Goal: Task Accomplishment & Management: Complete application form

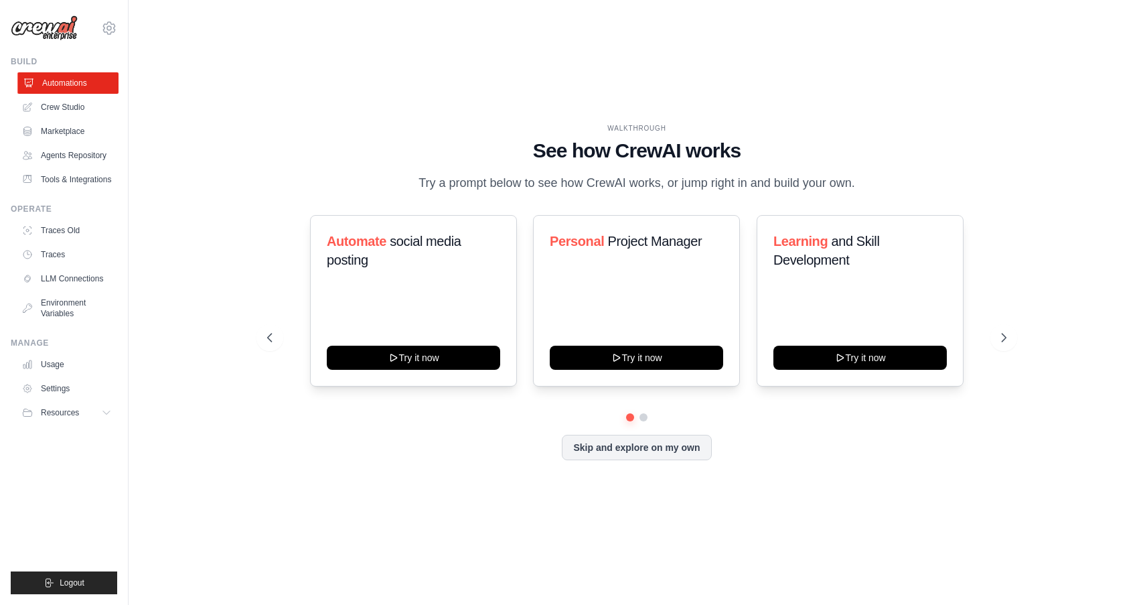
click at [80, 88] on link "Automations" at bounding box center [67, 82] width 101 height 21
click at [69, 113] on link "Crew Studio" at bounding box center [67, 106] width 101 height 21
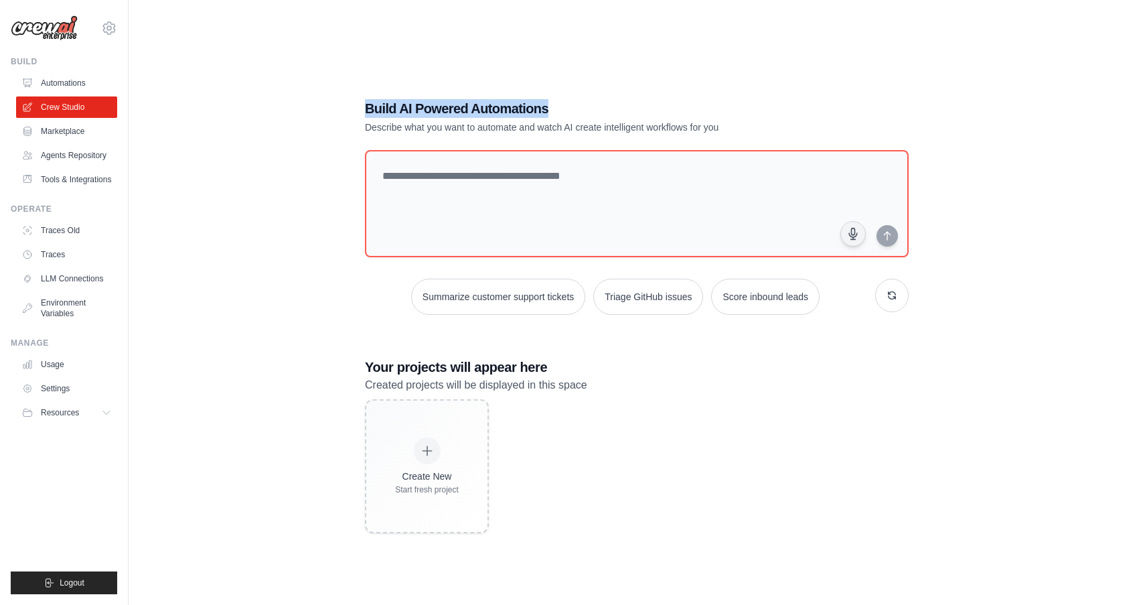
drag, startPoint x: 368, startPoint y: 109, endPoint x: 548, endPoint y: 111, distance: 180.8
click at [548, 111] on h1 "Build AI Powered Automations" at bounding box center [590, 108] width 450 height 19
copy h1 "Build AI Powered Automations"
click at [342, 169] on div "Build AI Powered Automations Describe what you want to automate and watch AI cr…" at bounding box center [637, 315] width 974 height 605
click at [242, 315] on div "Build AI Powered Automations Describe what you want to automate and watch AI cr…" at bounding box center [637, 315] width 974 height 605
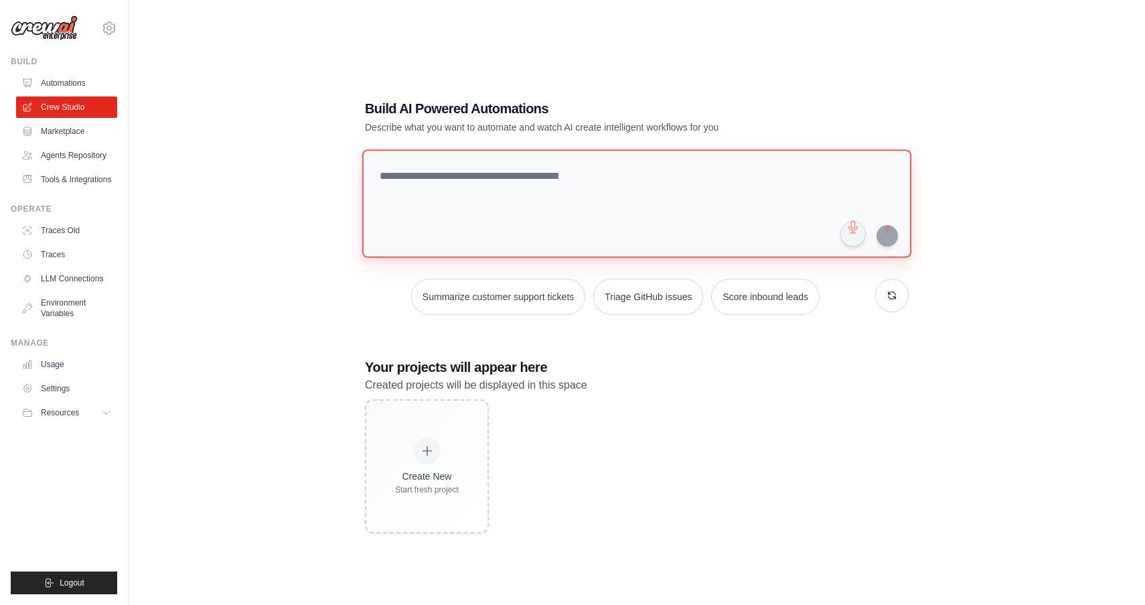
click at [479, 185] on textarea at bounding box center [636, 203] width 549 height 108
click at [892, 297] on button "button" at bounding box center [891, 295] width 33 height 33
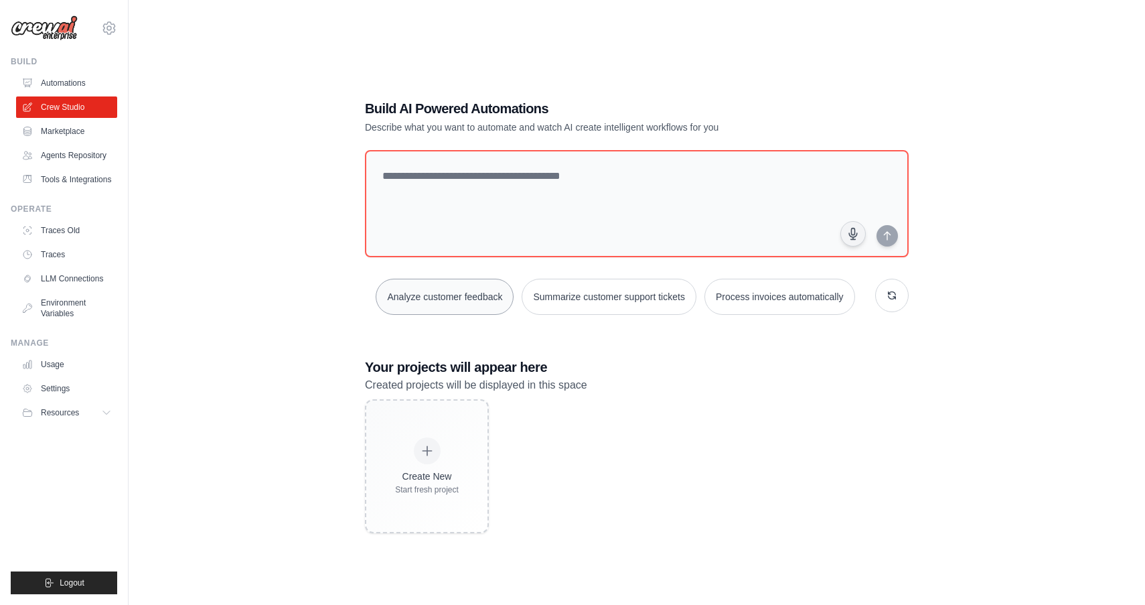
click at [462, 303] on button "Analyze customer feedback" at bounding box center [445, 297] width 138 height 36
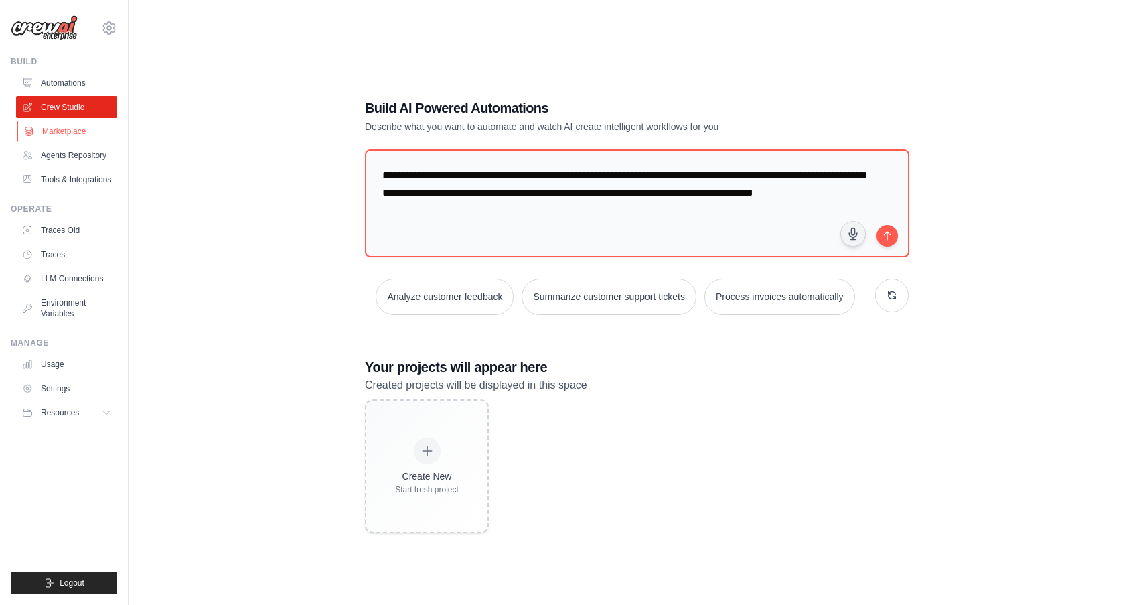
click at [75, 131] on link "Marketplace" at bounding box center [67, 131] width 101 height 21
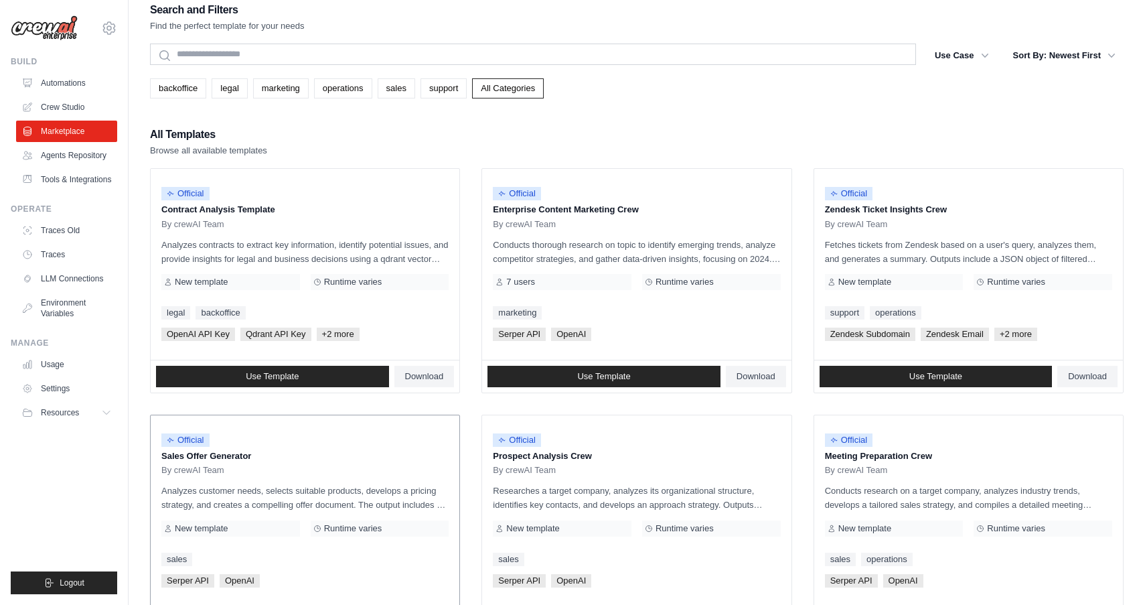
scroll to position [13, 0]
click at [95, 162] on link "Agents Repository" at bounding box center [67, 155] width 101 height 21
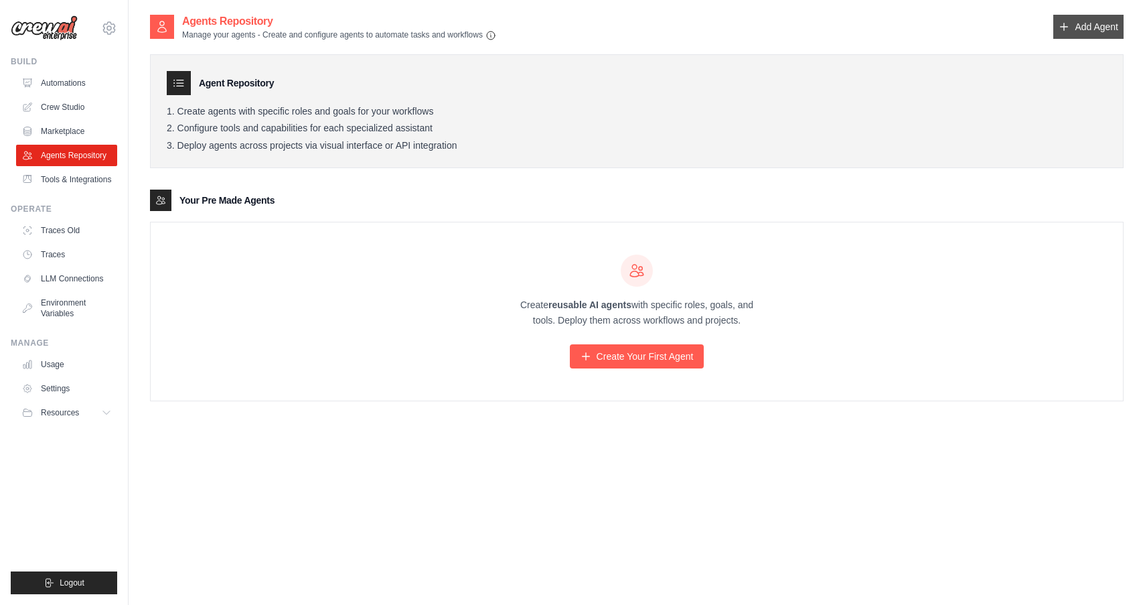
click at [1096, 27] on link "Add Agent" at bounding box center [1088, 27] width 70 height 24
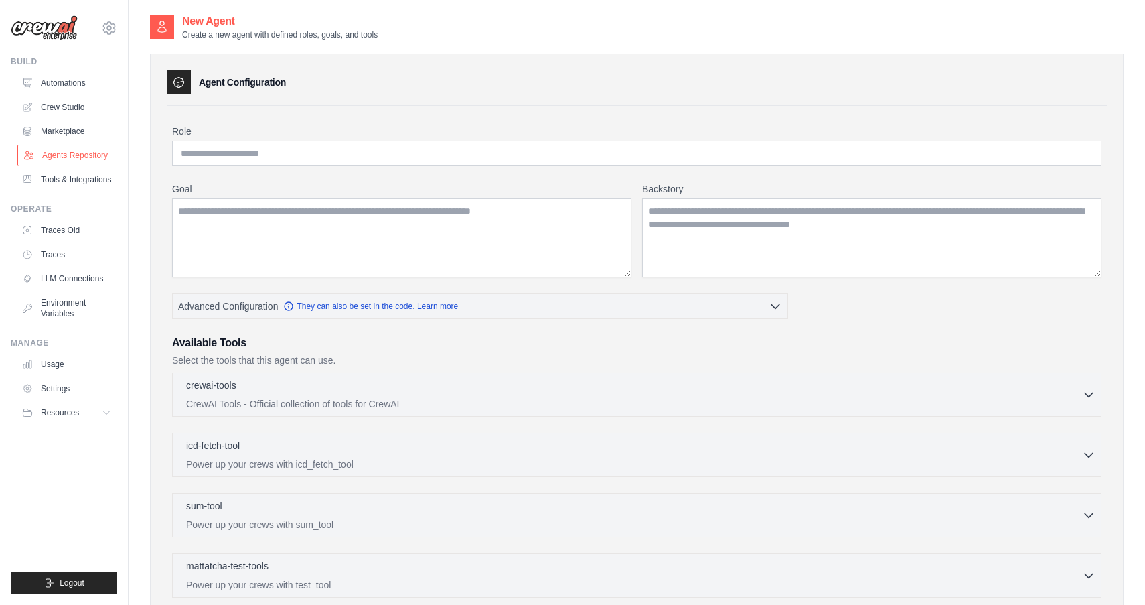
click at [79, 155] on link "Agents Repository" at bounding box center [67, 155] width 101 height 21
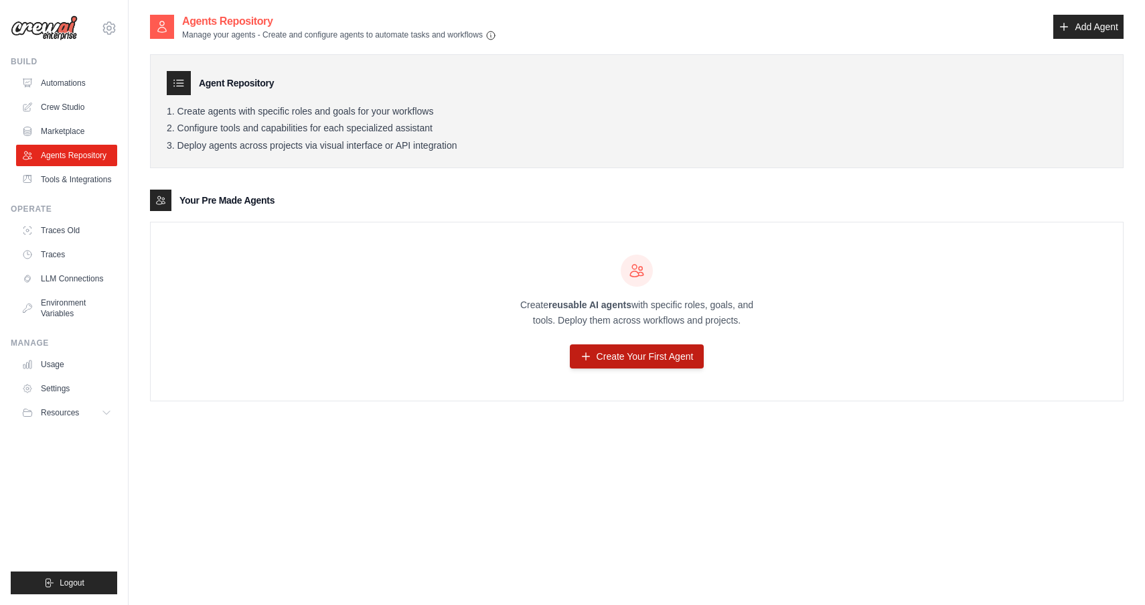
click at [656, 366] on link "Create Your First Agent" at bounding box center [637, 356] width 135 height 24
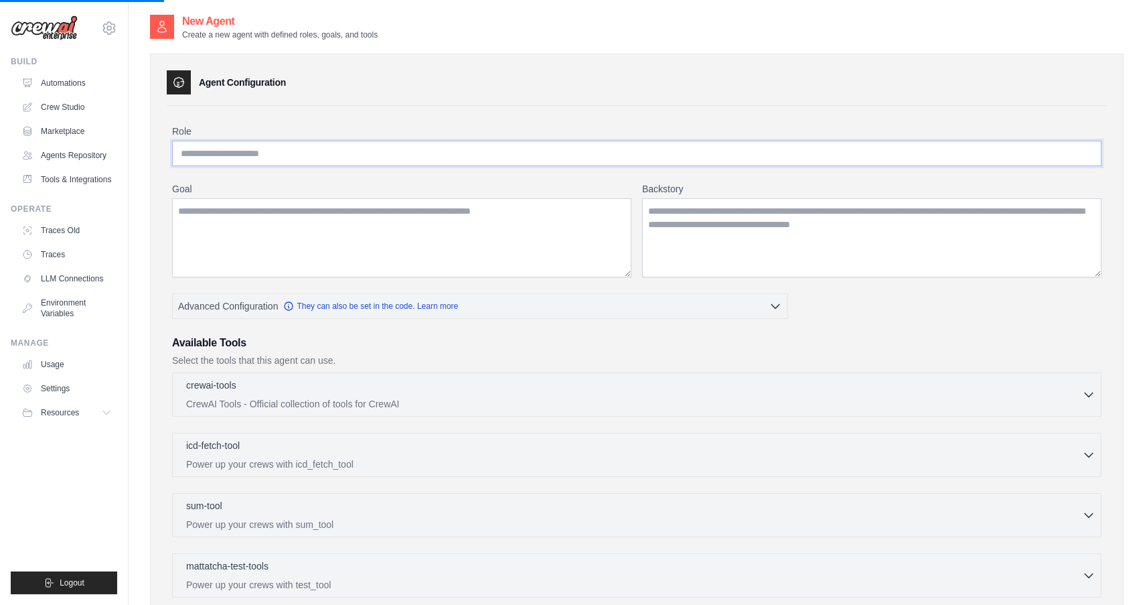
click at [201, 155] on input "Role" at bounding box center [637, 153] width 930 height 25
type input "*"
type input "*********"
click at [224, 230] on textarea "Goal" at bounding box center [401, 237] width 459 height 79
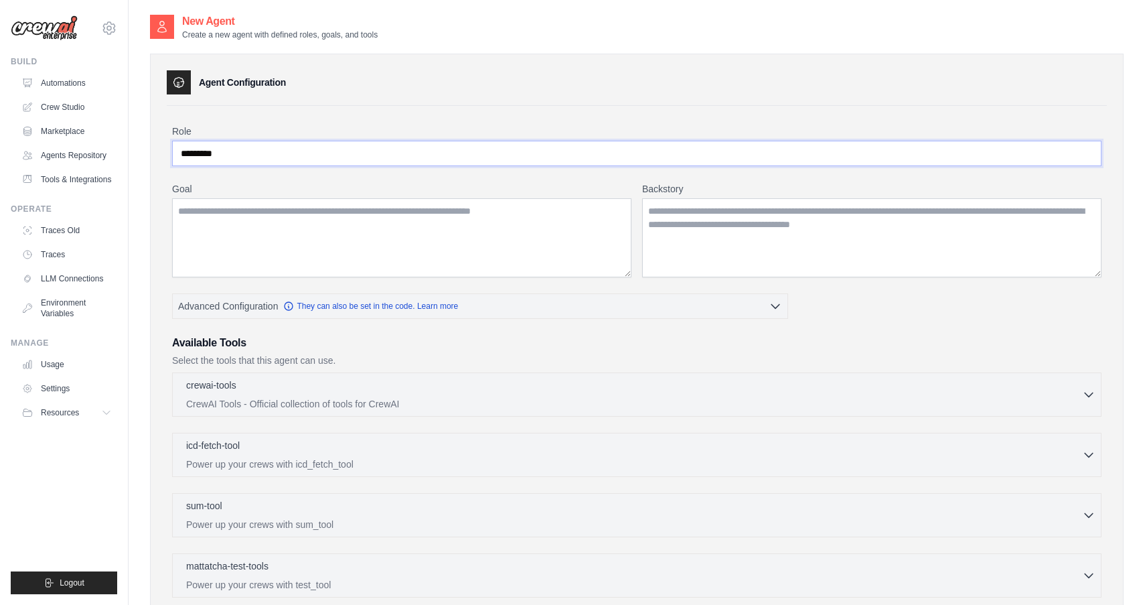
click at [229, 155] on input "*********" at bounding box center [637, 153] width 930 height 25
paste input "**********"
type input "**********"
click at [238, 231] on textarea "Goal" at bounding box center [401, 237] width 459 height 79
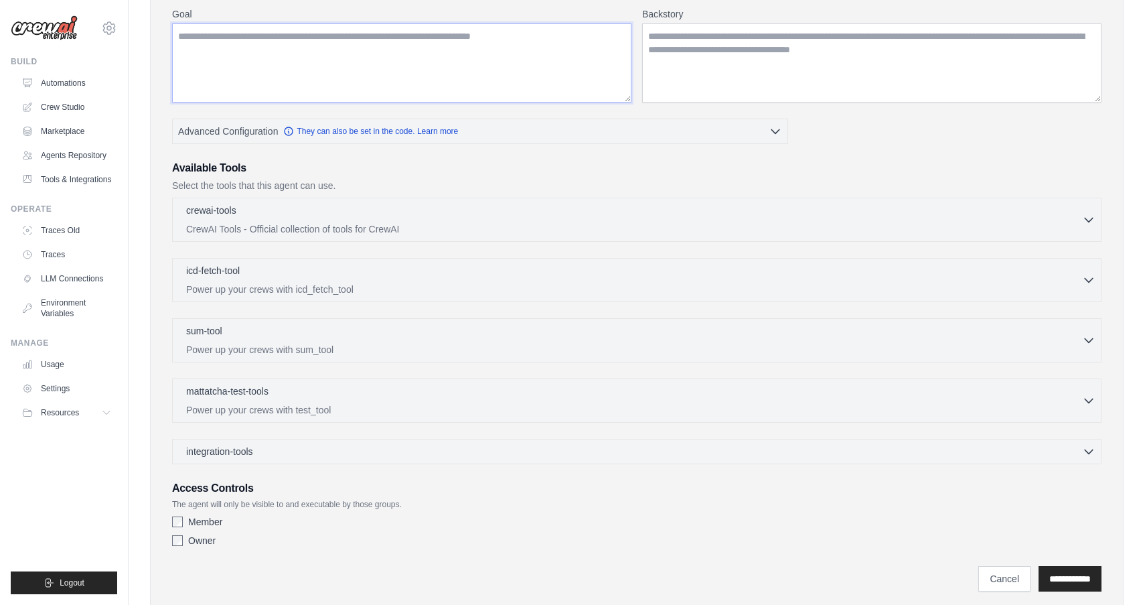
scroll to position [175, 0]
click at [1087, 221] on icon "button" at bounding box center [1088, 218] width 13 height 13
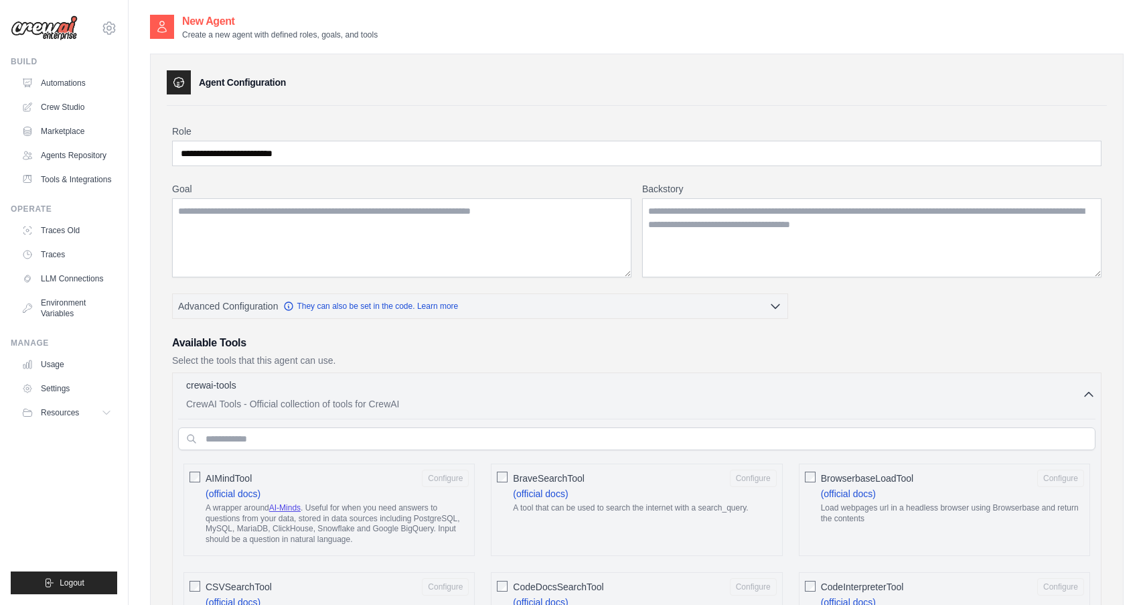
scroll to position [0, 0]
click at [1087, 399] on icon "button" at bounding box center [1088, 393] width 13 height 13
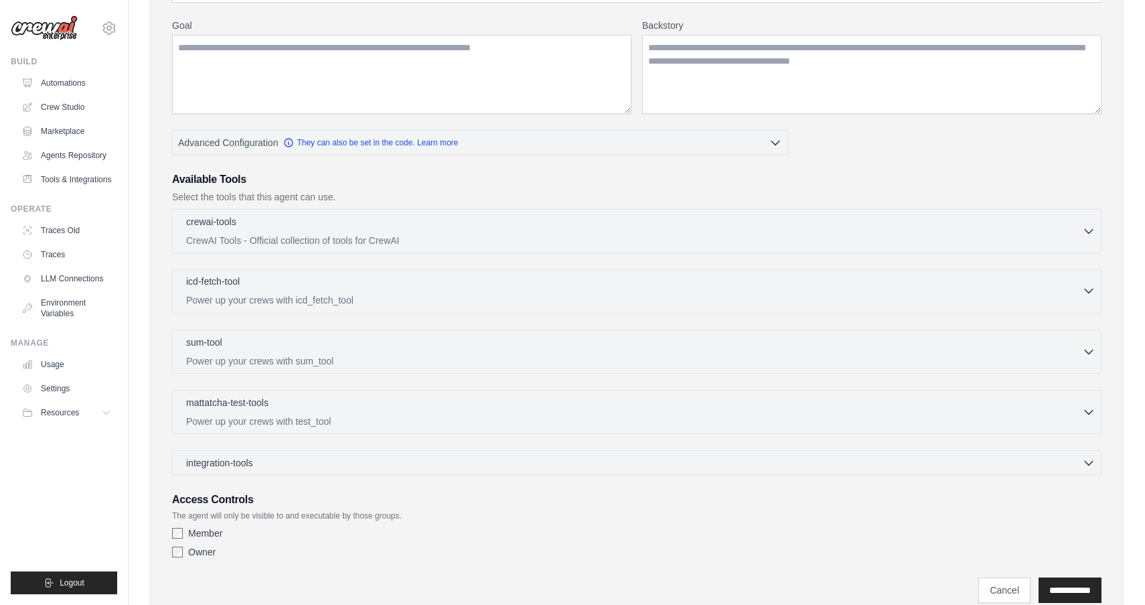
scroll to position [181, 0]
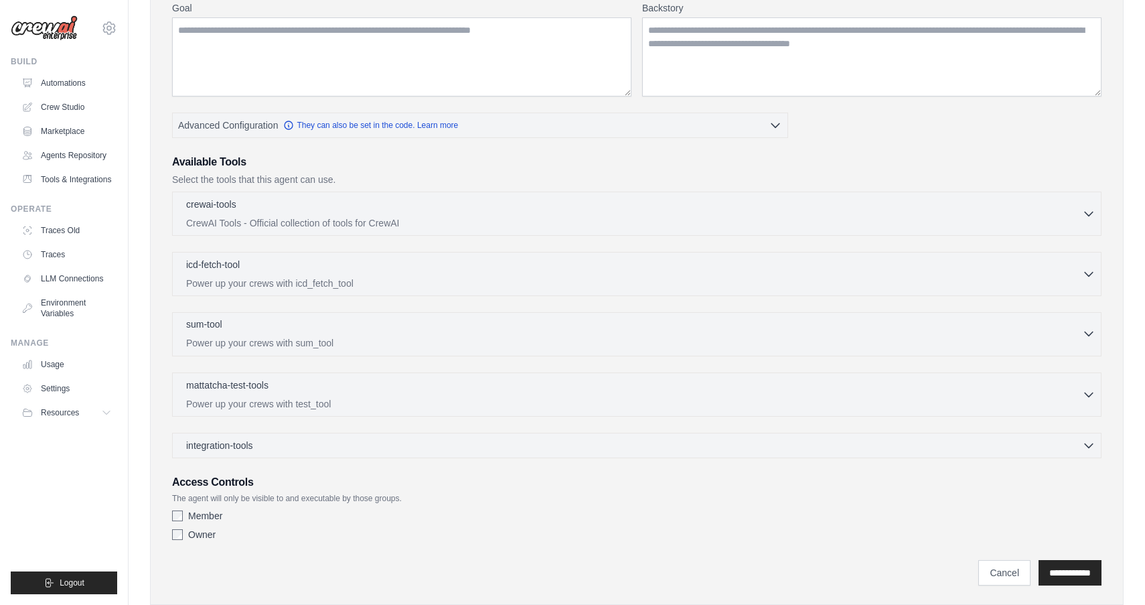
click at [400, 336] on div "sum-tool 0 selected Power up your crews with sum_tool" at bounding box center [634, 333] width 896 height 32
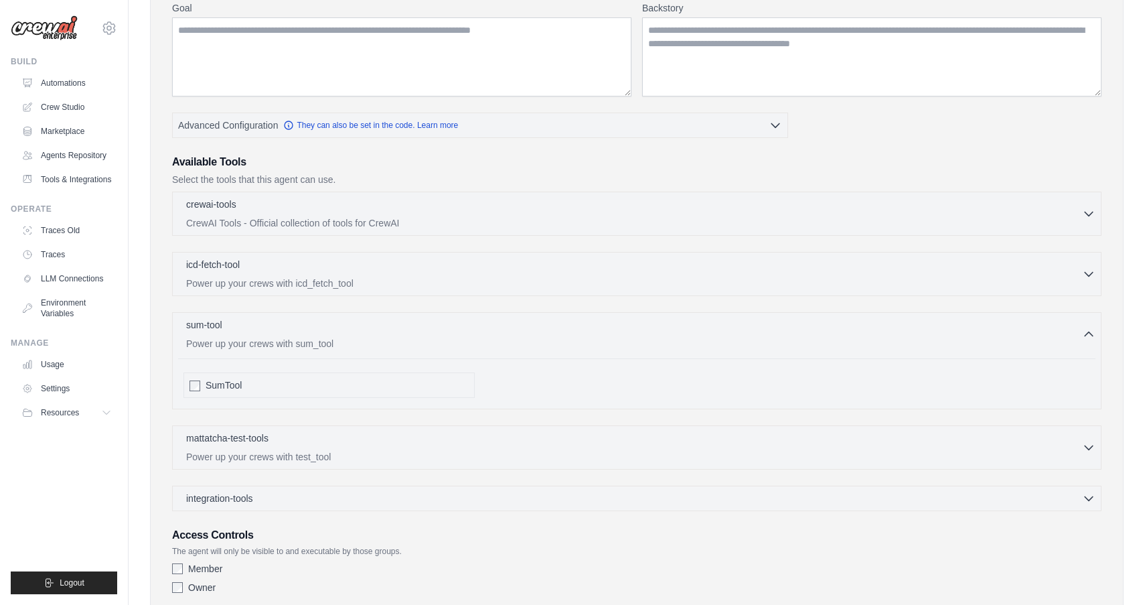
click at [315, 390] on div "SumTool" at bounding box center [337, 384] width 263 height 13
click at [218, 386] on span "SumTool" at bounding box center [224, 384] width 36 height 13
click at [1082, 337] on icon "button" at bounding box center [1088, 333] width 13 height 13
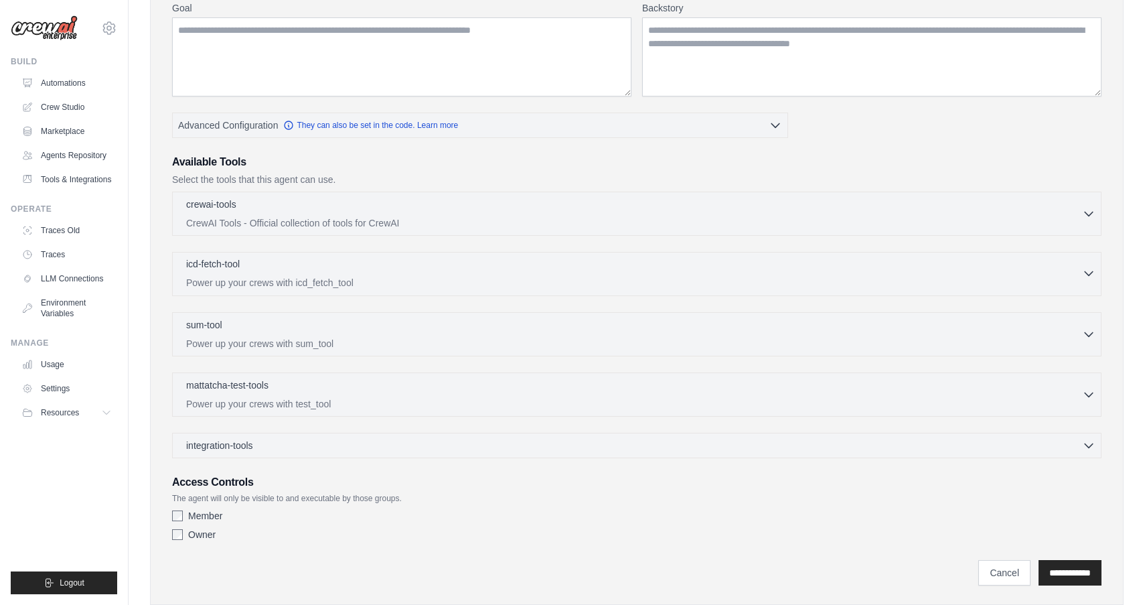
click at [305, 275] on div "icd-fetch-tool 0 selected Power up your crews with icd_fetch_tool" at bounding box center [634, 273] width 896 height 32
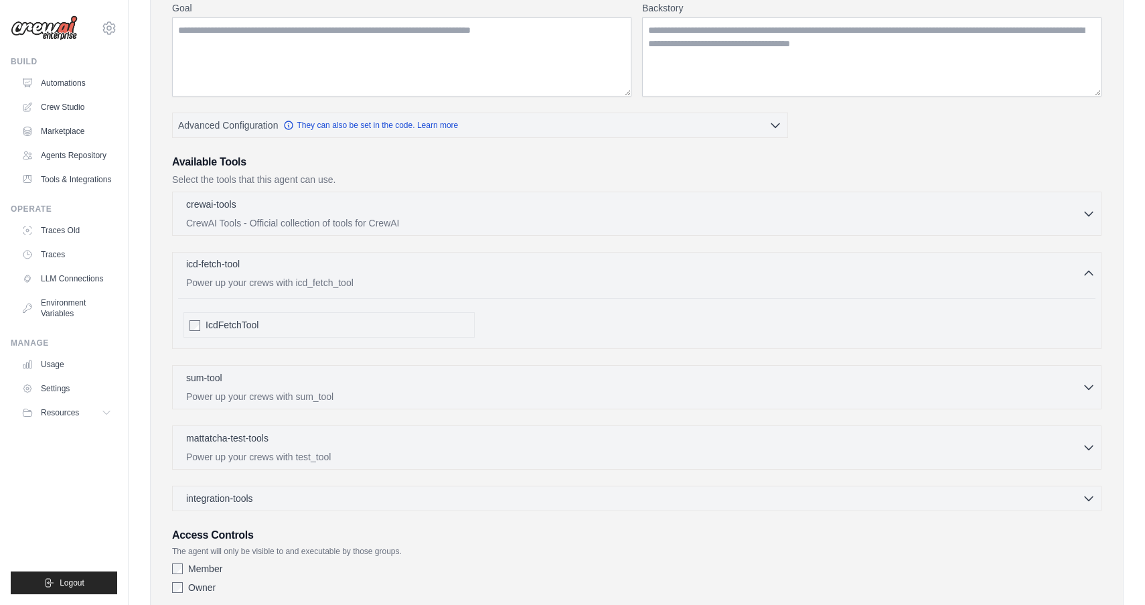
click at [305, 275] on div "icd-fetch-tool 0 selected Power up your crews with icd_fetch_tool" at bounding box center [634, 273] width 896 height 32
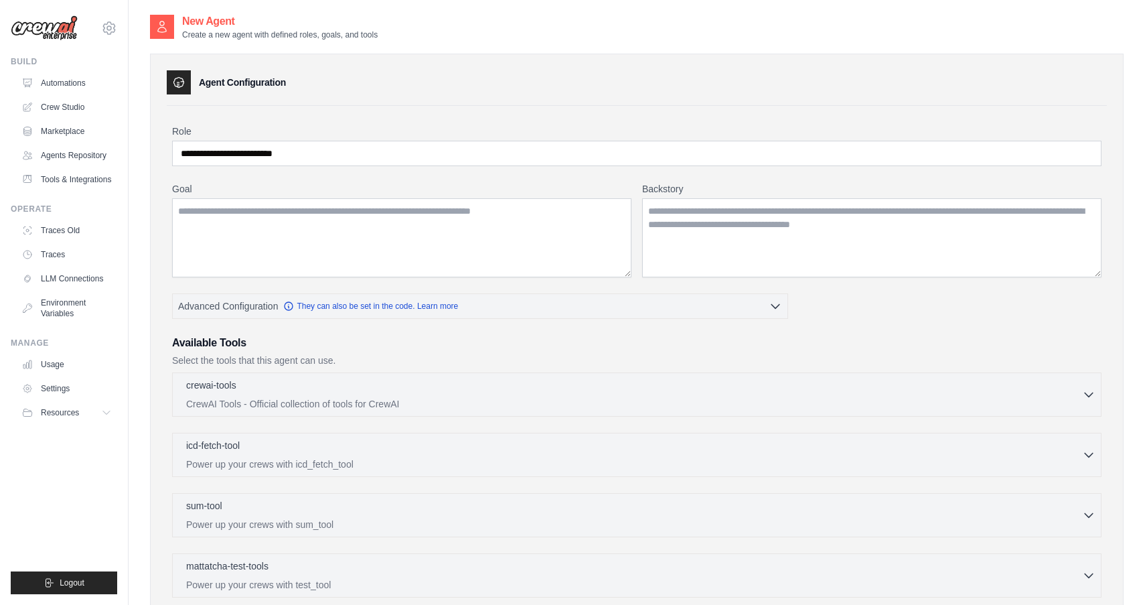
scroll to position [0, 0]
click at [421, 244] on textarea "Goal" at bounding box center [401, 237] width 459 height 79
click at [682, 236] on textarea "Backstory" at bounding box center [871, 237] width 459 height 79
click at [745, 235] on textarea "Backstory" at bounding box center [871, 237] width 459 height 79
paste textarea "**********"
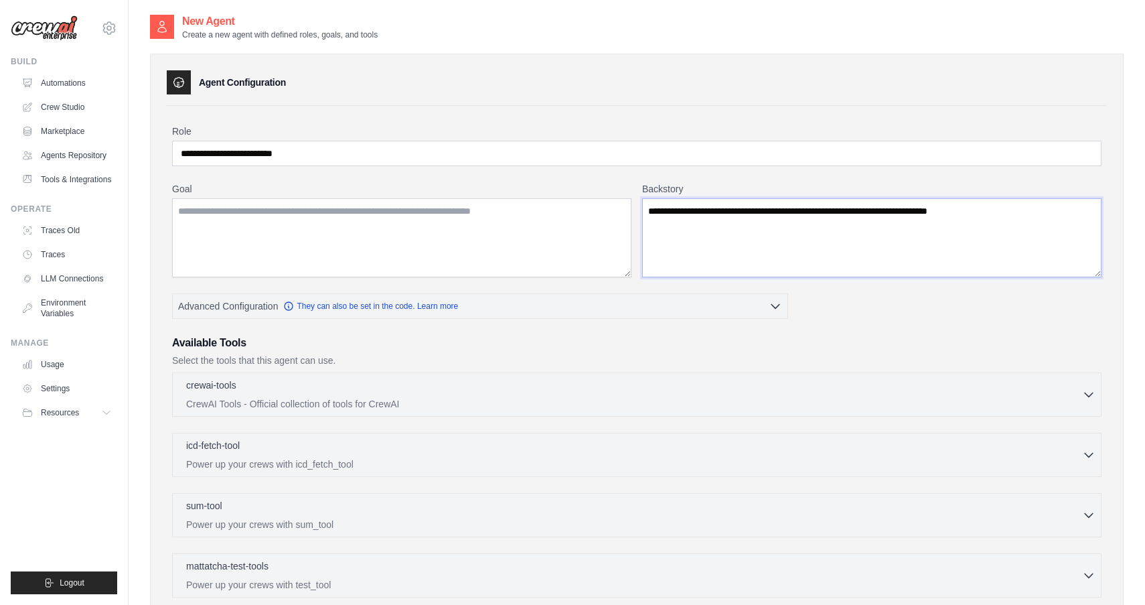
type textarea "**********"
click at [342, 222] on textarea "Goal" at bounding box center [401, 237] width 459 height 79
paste textarea "**********"
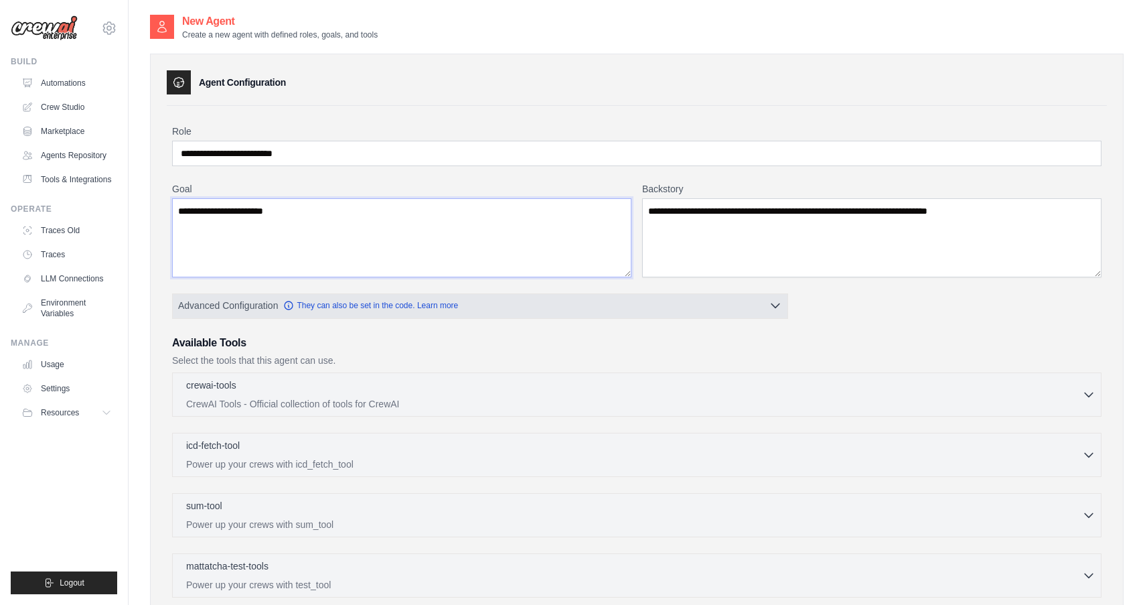
type textarea "**********"
click at [773, 307] on icon "button" at bounding box center [775, 305] width 13 height 13
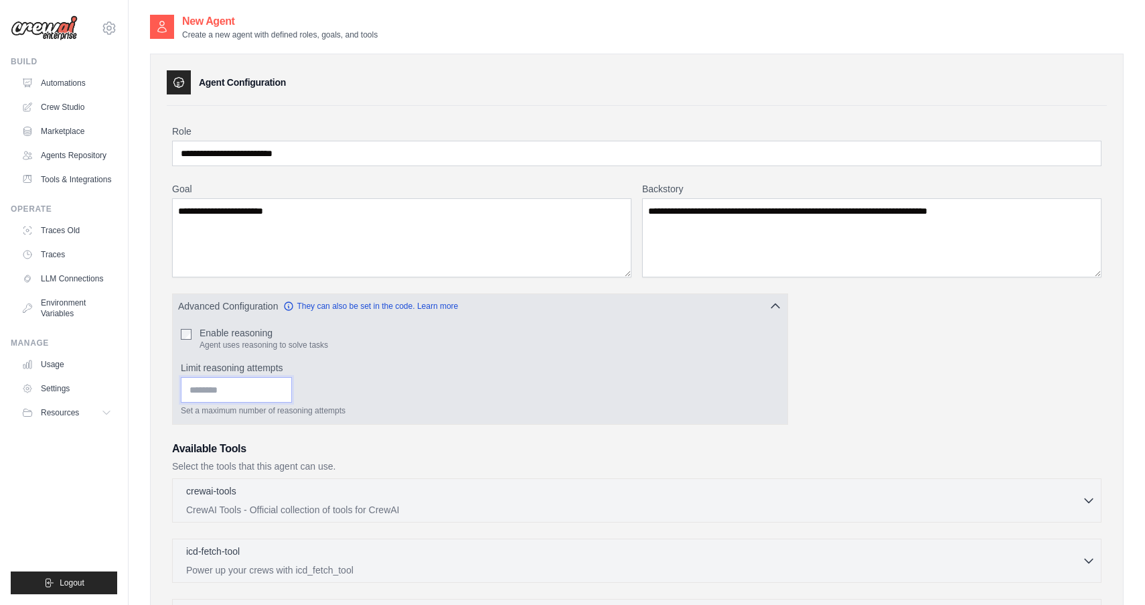
click at [280, 392] on input "*" at bounding box center [236, 389] width 111 height 25
drag, startPoint x: 260, startPoint y: 394, endPoint x: 180, endPoint y: 390, distance: 79.8
click at [180, 390] on div "Enable reasoning Agent uses reasoning to solve tasks Limit reasoning attempts *…" at bounding box center [480, 371] width 615 height 106
type input "*"
click at [459, 388] on div "* Set a maximum number of reasoning attempts" at bounding box center [480, 396] width 599 height 39
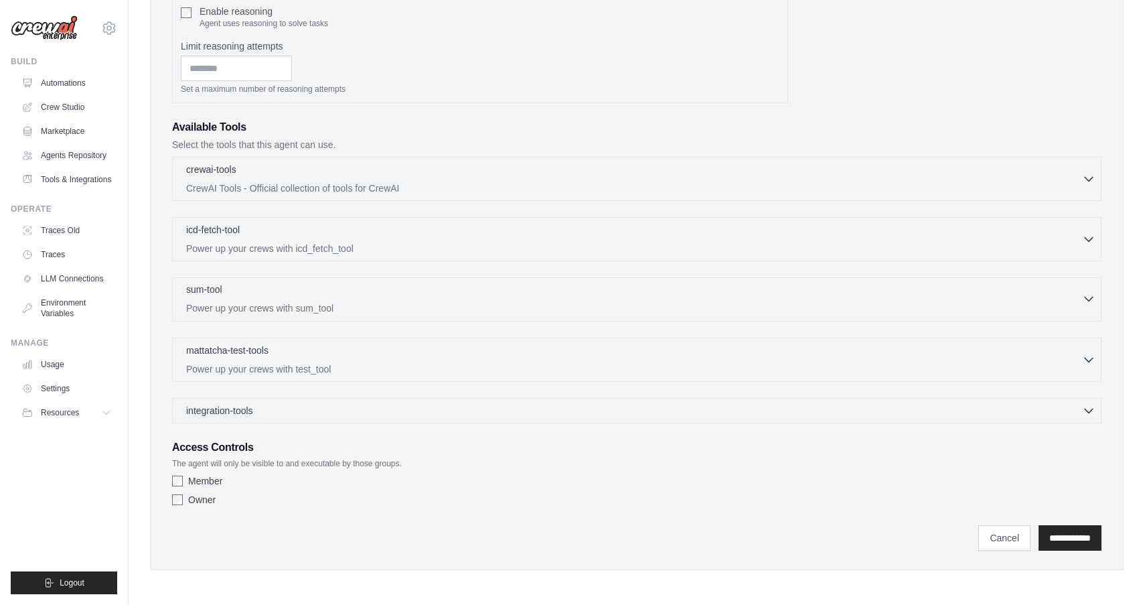
scroll to position [321, 0]
click at [1081, 182] on p "CrewAI Tools - Official collection of tools for CrewAI" at bounding box center [634, 187] width 896 height 13
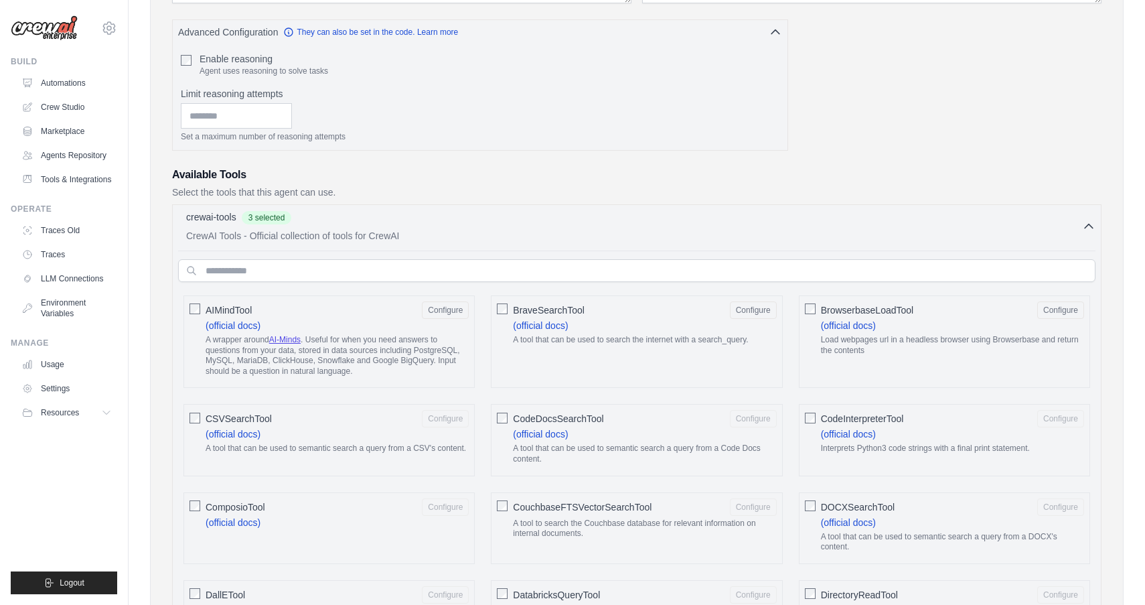
scroll to position [255, 0]
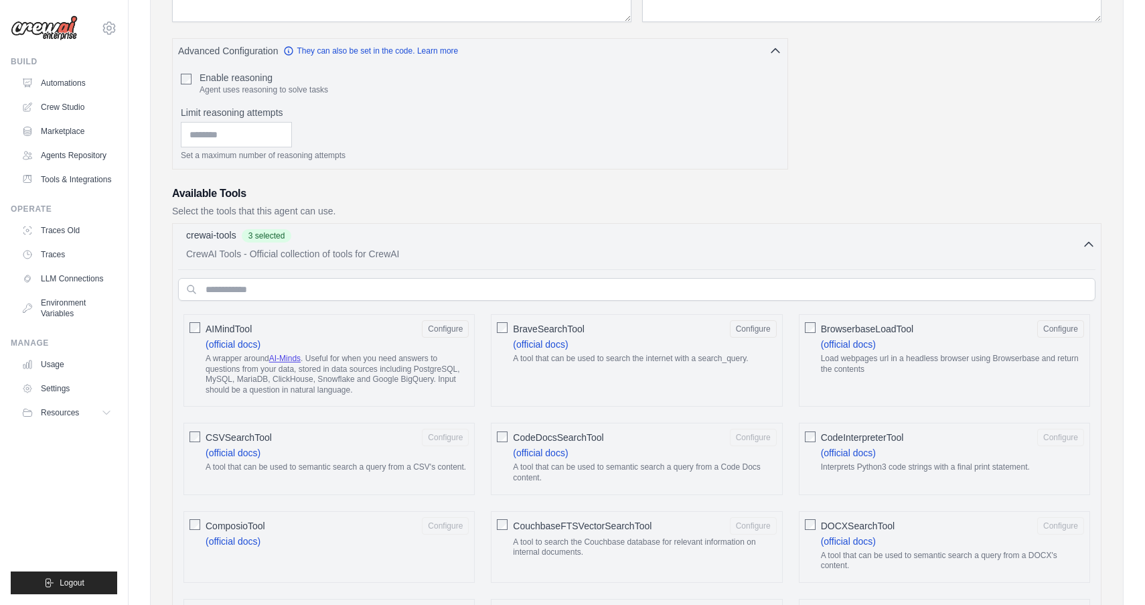
click at [1089, 250] on icon "button" at bounding box center [1088, 244] width 13 height 13
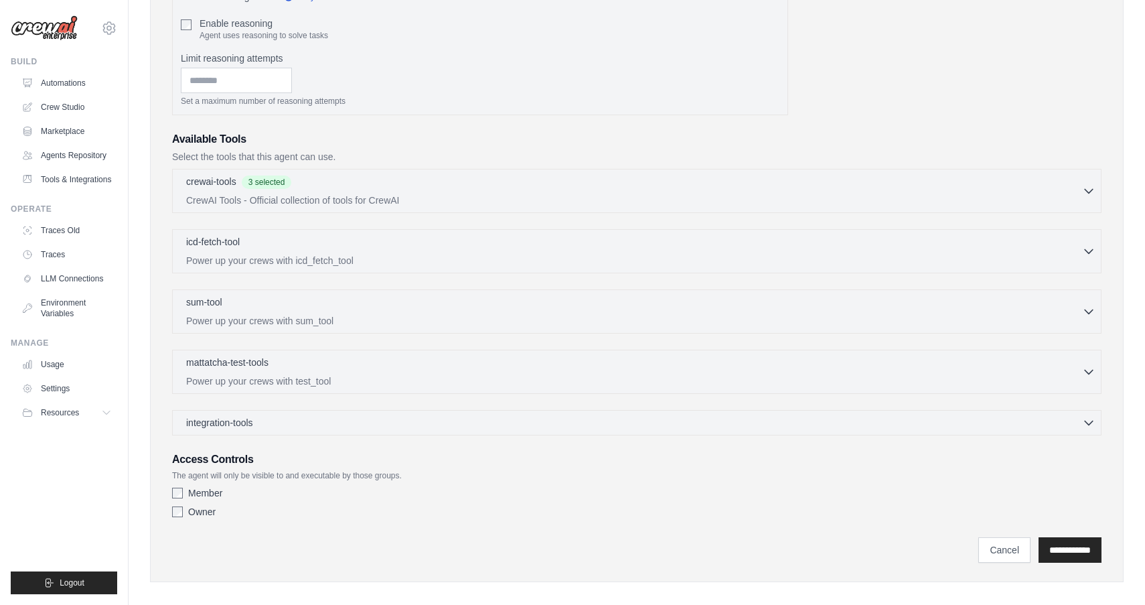
scroll to position [310, 0]
click at [1068, 544] on input "**********" at bounding box center [1070, 548] width 63 height 25
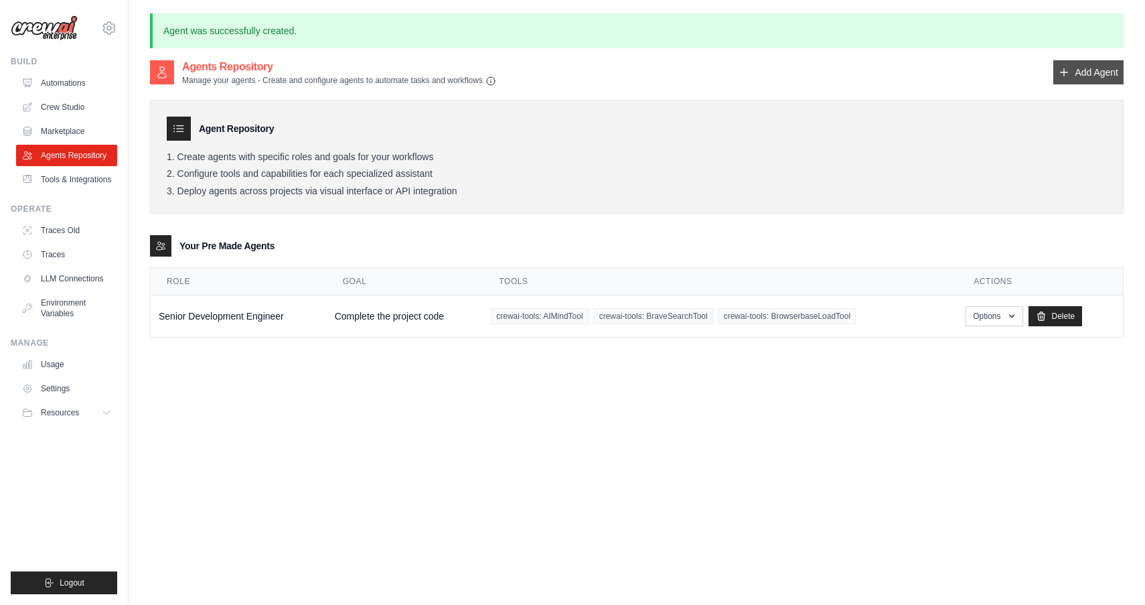
click at [1094, 74] on link "Add Agent" at bounding box center [1088, 72] width 70 height 24
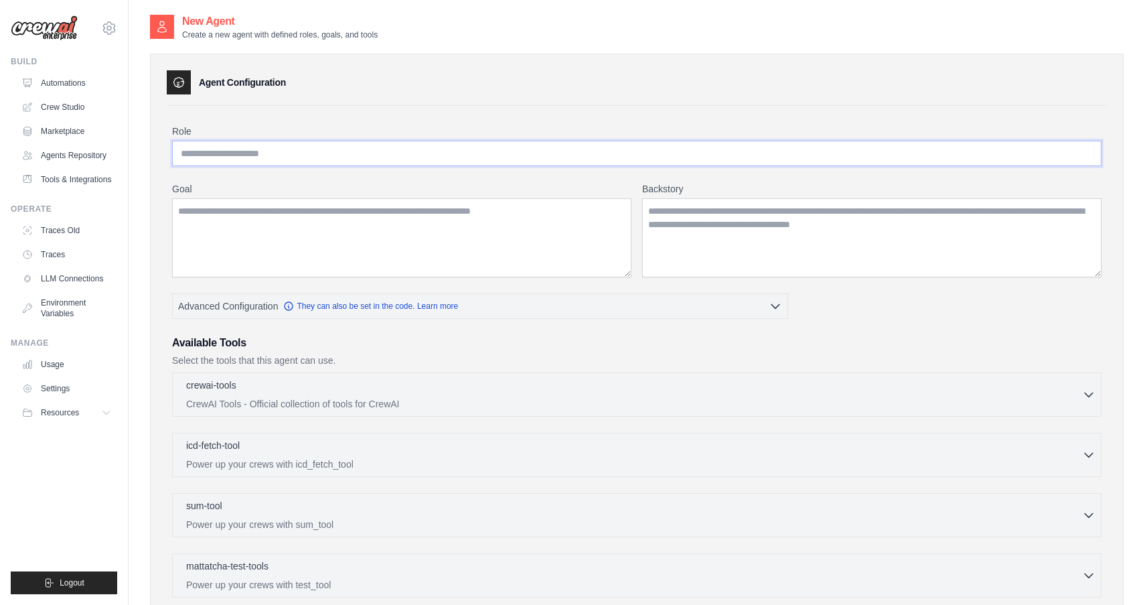
click at [231, 159] on input "Role" at bounding box center [637, 153] width 930 height 25
type input "*"
paste input "**********"
paste input "******"
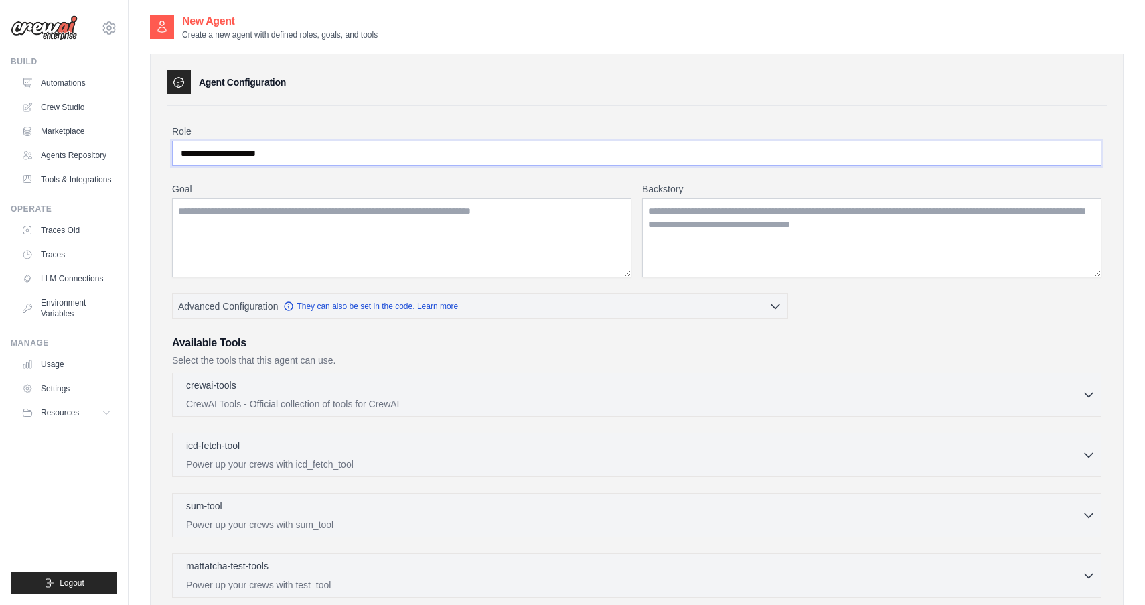
type input "**********"
click at [340, 236] on textarea "Goal" at bounding box center [401, 237] width 459 height 79
paste textarea "******"
type textarea "******"
click at [249, 222] on textarea "Goal" at bounding box center [401, 237] width 459 height 79
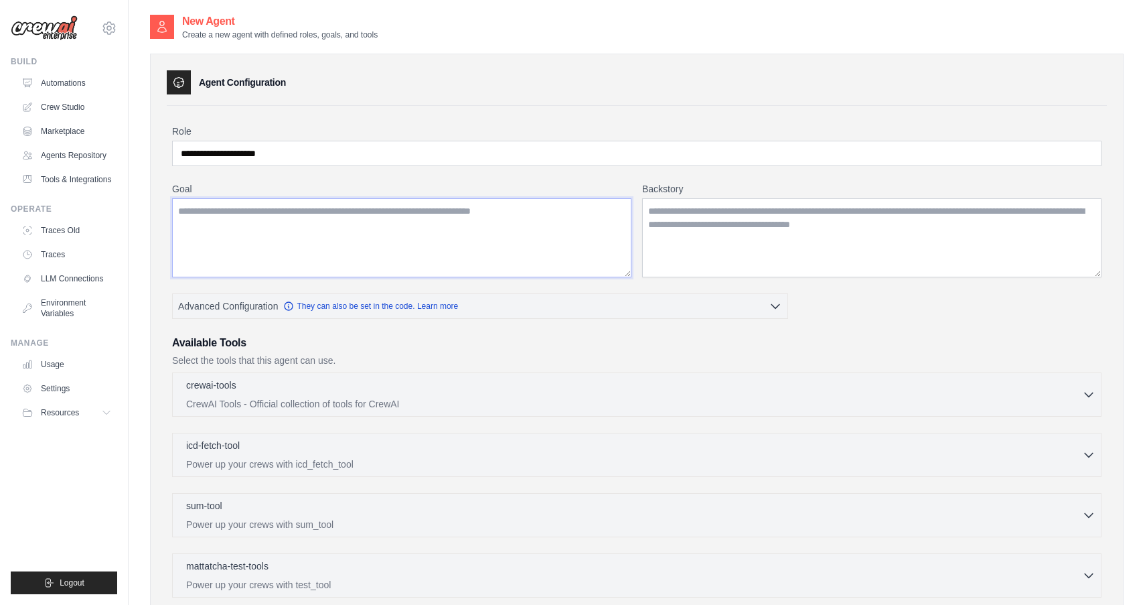
paste textarea "**********"
type textarea "**********"
click at [711, 217] on textarea "Backstory" at bounding box center [871, 237] width 459 height 79
paste textarea "**********"
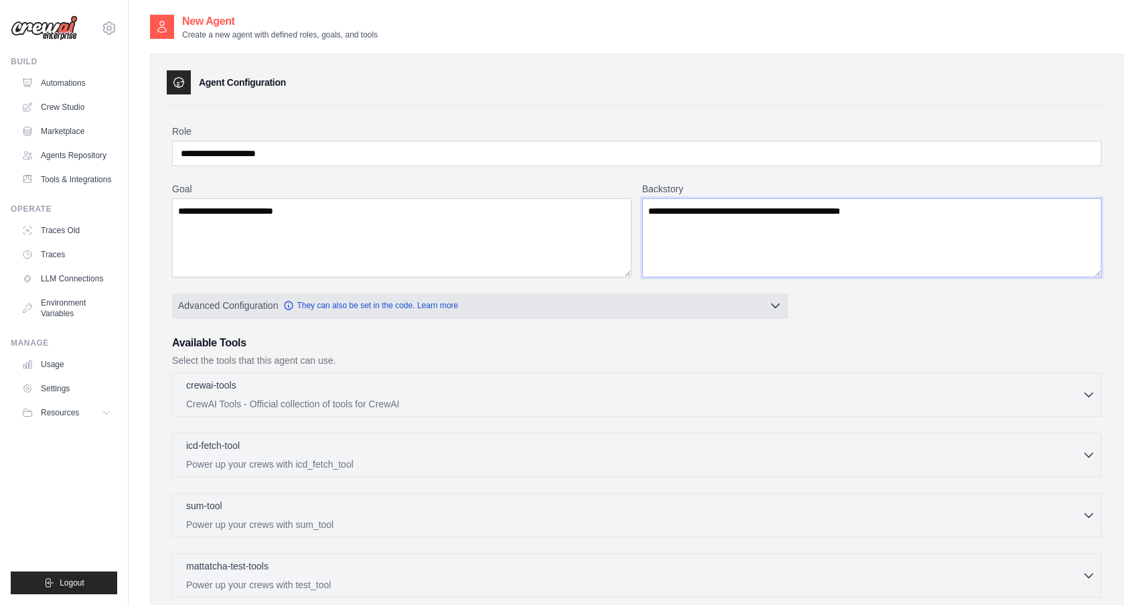
type textarea "**********"
click at [780, 307] on icon "button" at bounding box center [775, 305] width 13 height 13
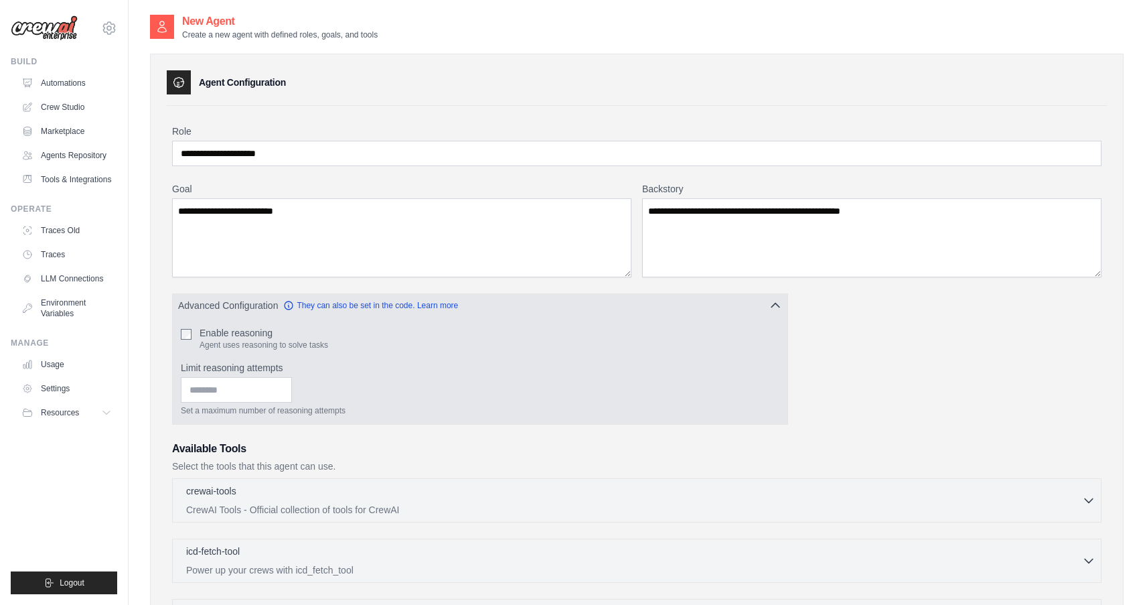
click at [778, 302] on icon "button" at bounding box center [775, 305] width 13 height 13
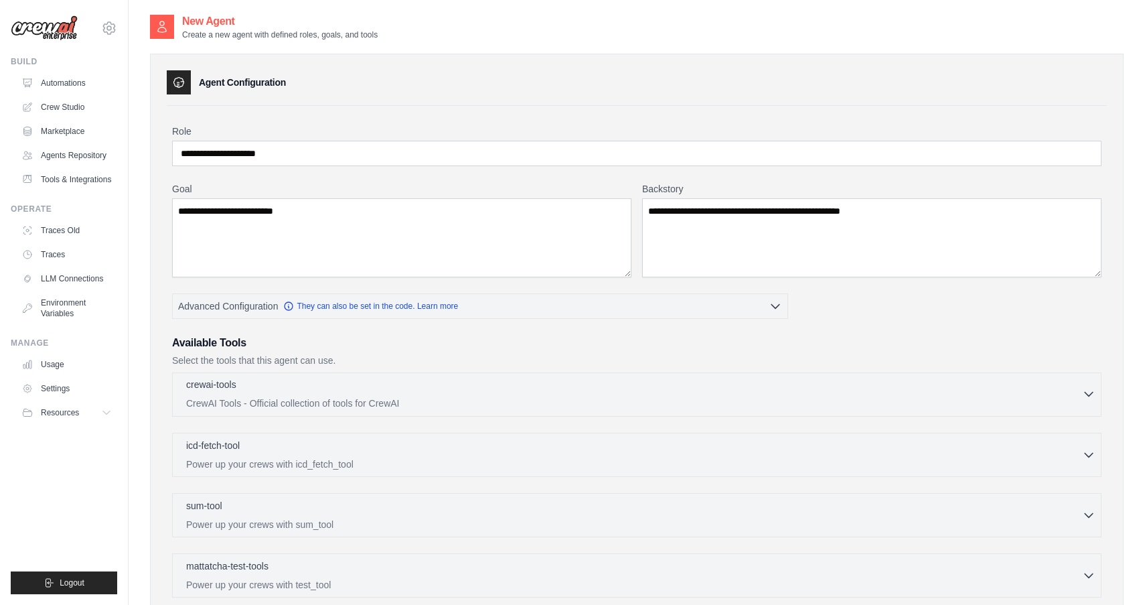
click at [893, 388] on div "crewai-tools 0 selected" at bounding box center [634, 386] width 896 height 16
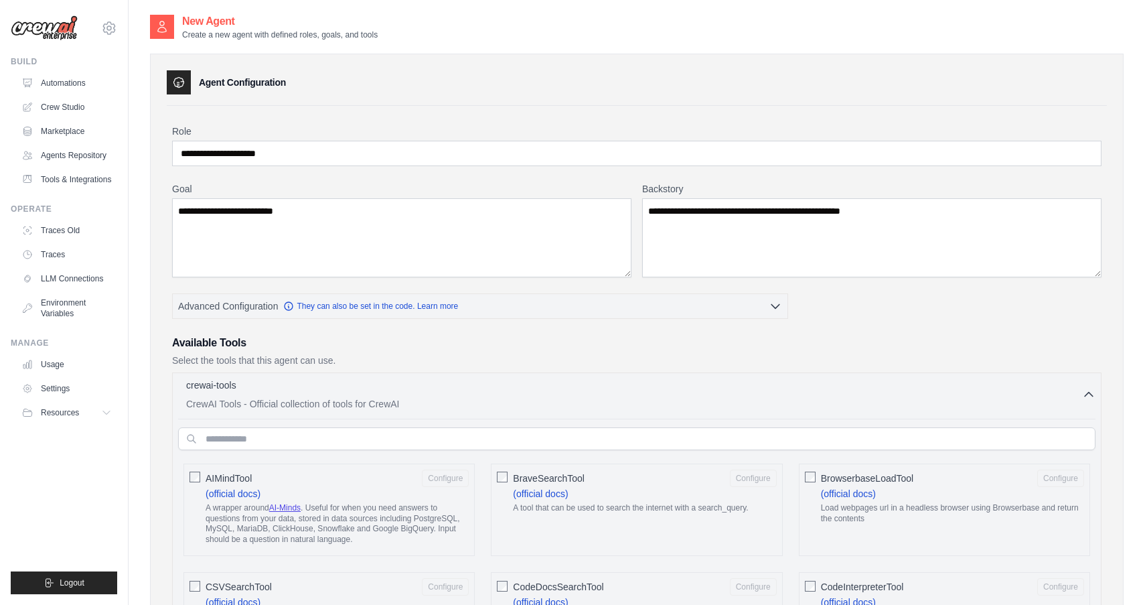
click at [391, 499] on label "AIMindTool Configure (official docs) A wrapper around AI-Minds . Useful for whe…" at bounding box center [337, 509] width 263 height 80
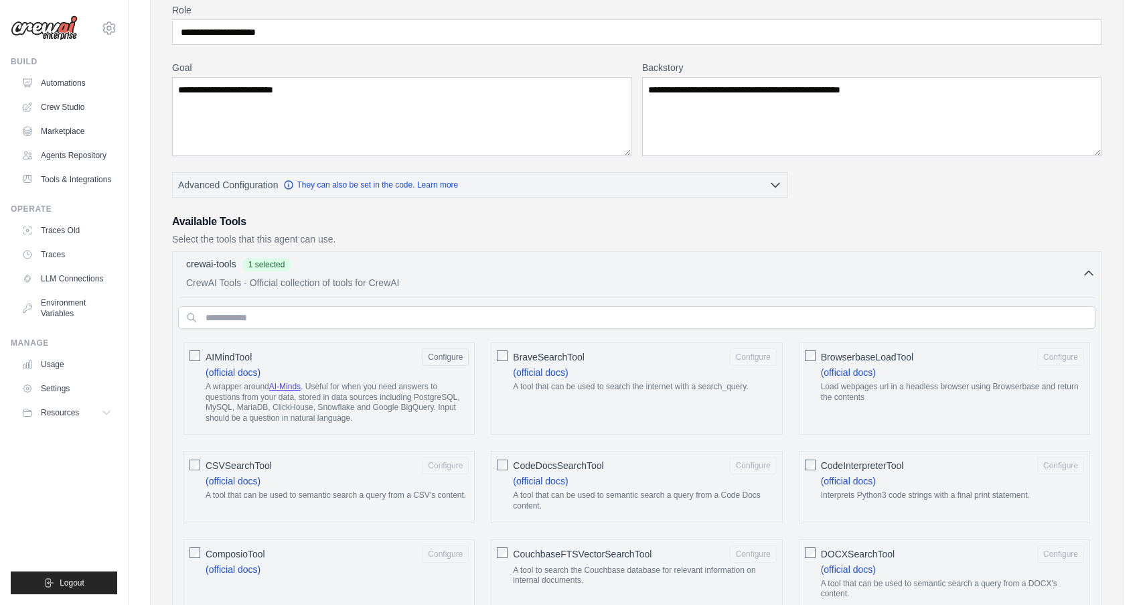
scroll to position [122, 0]
click at [380, 478] on label "CSVSearchTool Configure (official docs) A tool that can be used to semantic sea…" at bounding box center [337, 481] width 263 height 50
click at [368, 586] on div "ComposioTool Configure (official docs)" at bounding box center [329, 574] width 291 height 72
click at [342, 551] on div "ComposioTool Configure" at bounding box center [337, 552] width 263 height 17
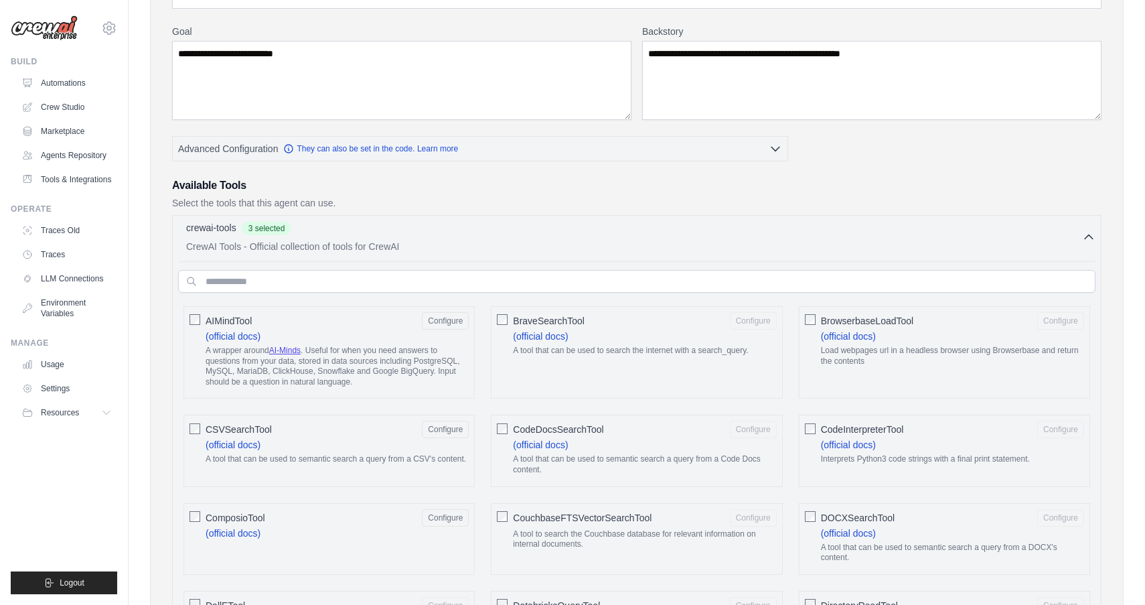
scroll to position [0, 0]
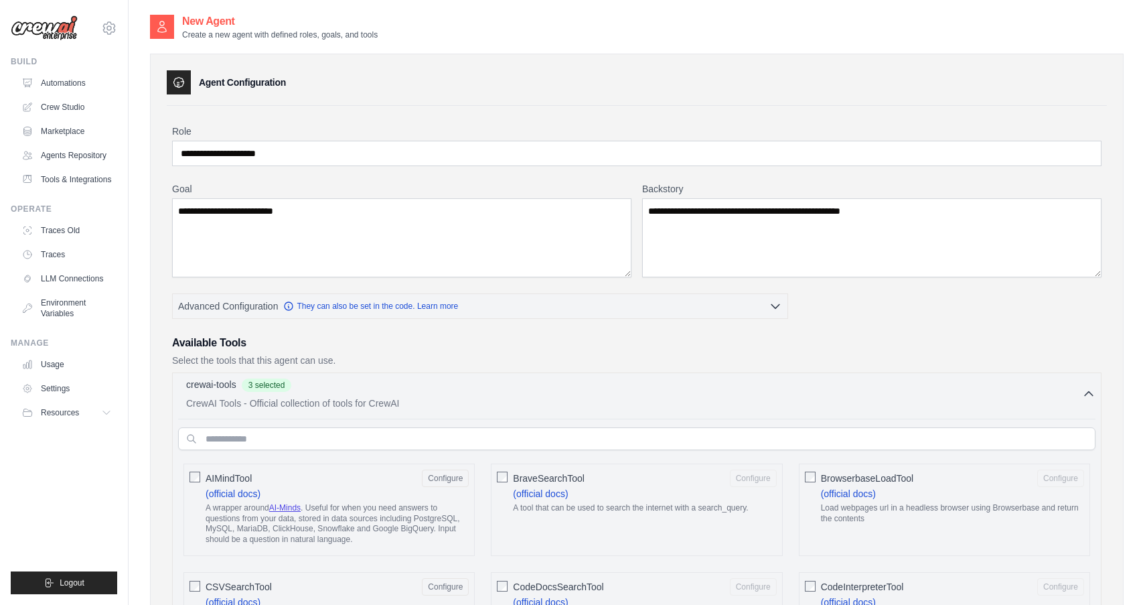
click at [1088, 398] on icon "button" at bounding box center [1088, 393] width 13 height 13
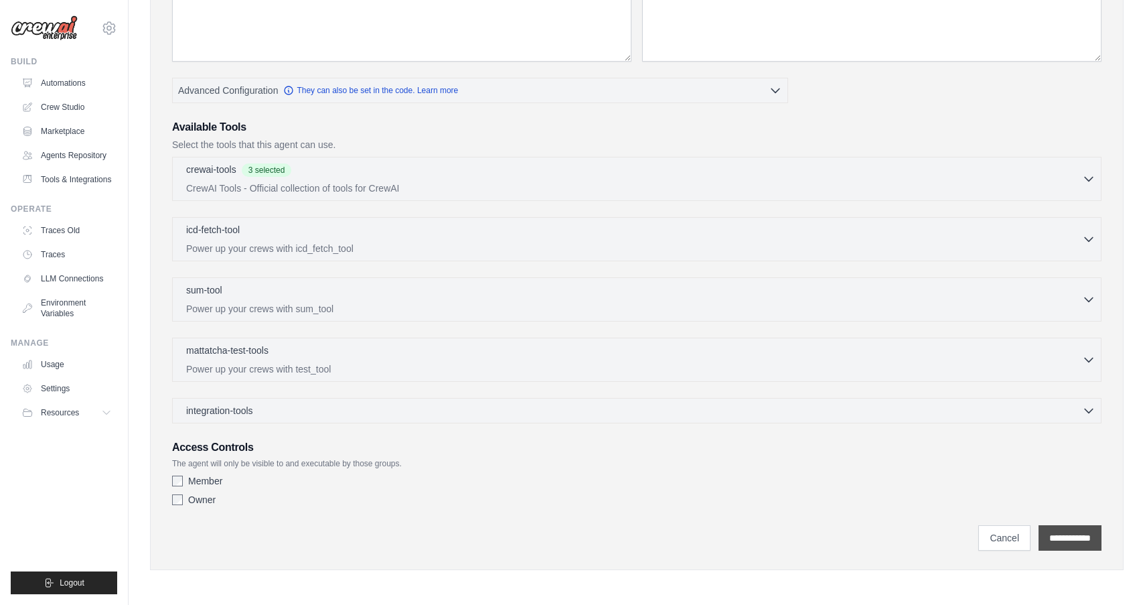
scroll to position [216, 0]
click at [1070, 530] on input "**********" at bounding box center [1070, 537] width 63 height 25
click at [1053, 535] on input "**********" at bounding box center [1070, 537] width 63 height 25
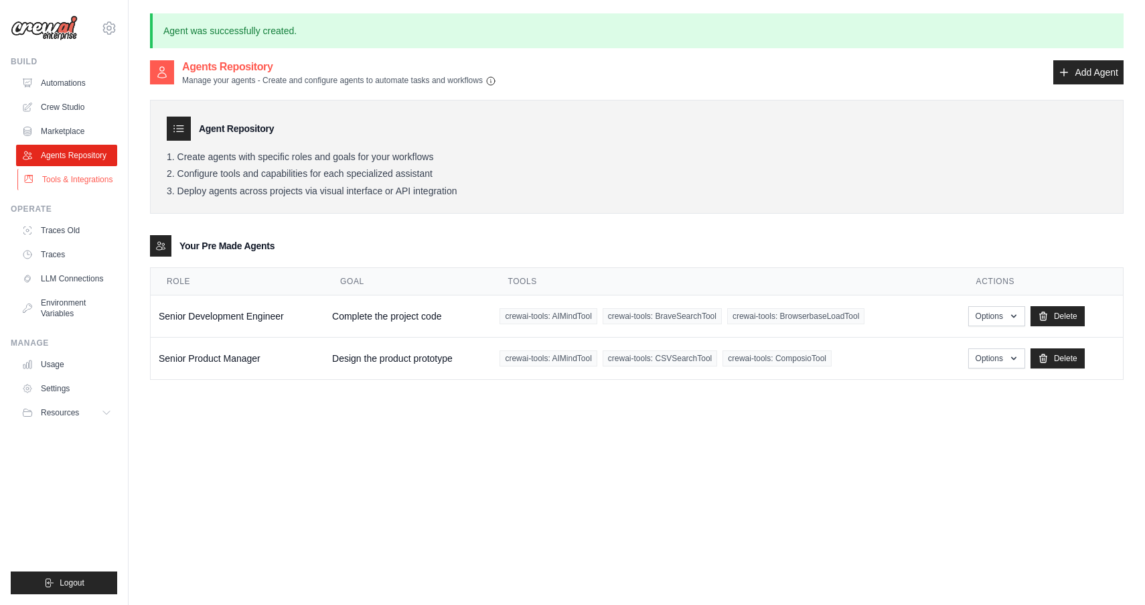
click at [69, 180] on link "Tools & Integrations" at bounding box center [67, 179] width 101 height 21
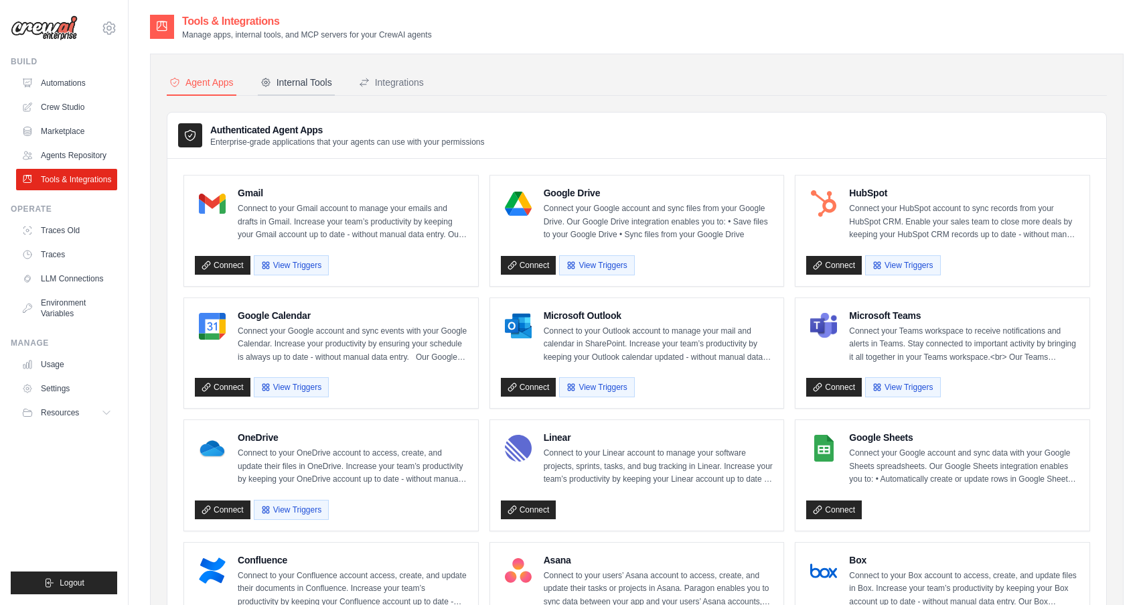
click at [291, 86] on div "Internal Tools" at bounding box center [297, 82] width 72 height 13
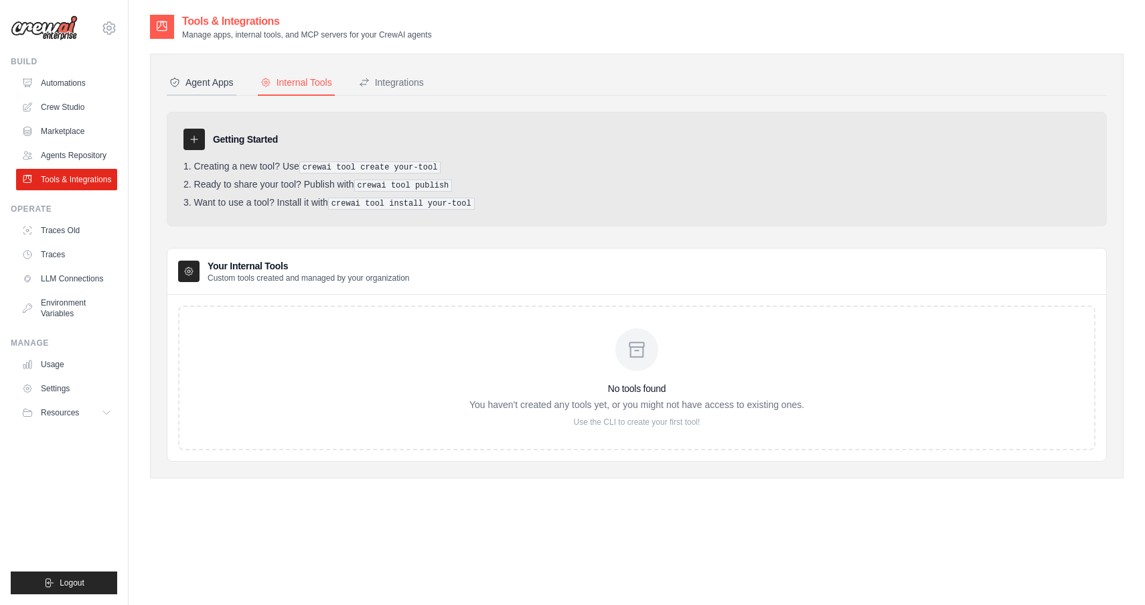
click at [210, 79] on div "Agent Apps" at bounding box center [201, 82] width 64 height 13
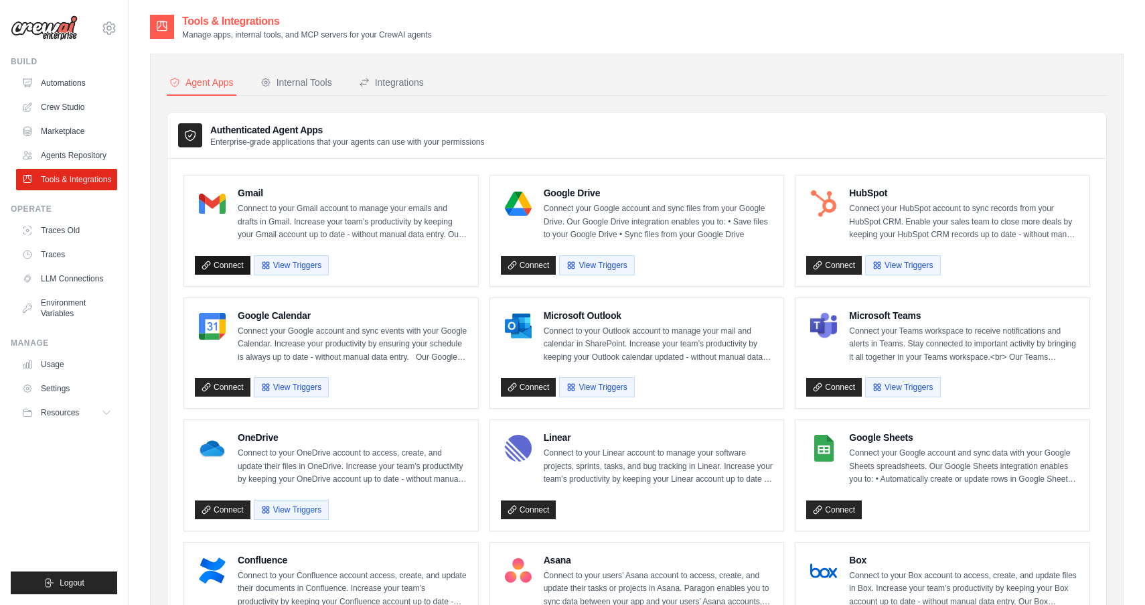
click at [218, 261] on link "Connect" at bounding box center [223, 265] width 56 height 19
click at [302, 86] on div "Internal Tools" at bounding box center [297, 82] width 72 height 13
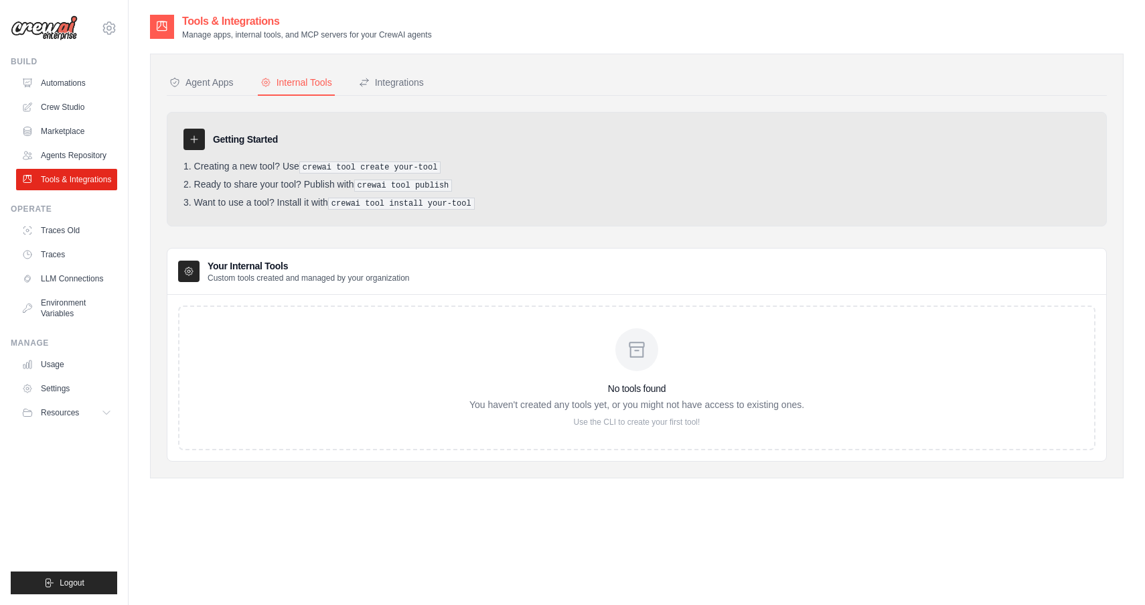
click at [195, 138] on icon at bounding box center [194, 139] width 11 height 11
click at [192, 138] on icon at bounding box center [194, 139] width 11 height 11
click at [290, 314] on div "No tools found You haven't created any tools yet, or you might not have access …" at bounding box center [637, 377] width 918 height 145
click at [201, 275] on div "Your Internal Tools Custom tools created and managed by your organization" at bounding box center [294, 271] width 232 height 24
click at [274, 274] on p "Custom tools created and managed by your organization" at bounding box center [309, 278] width 202 height 11
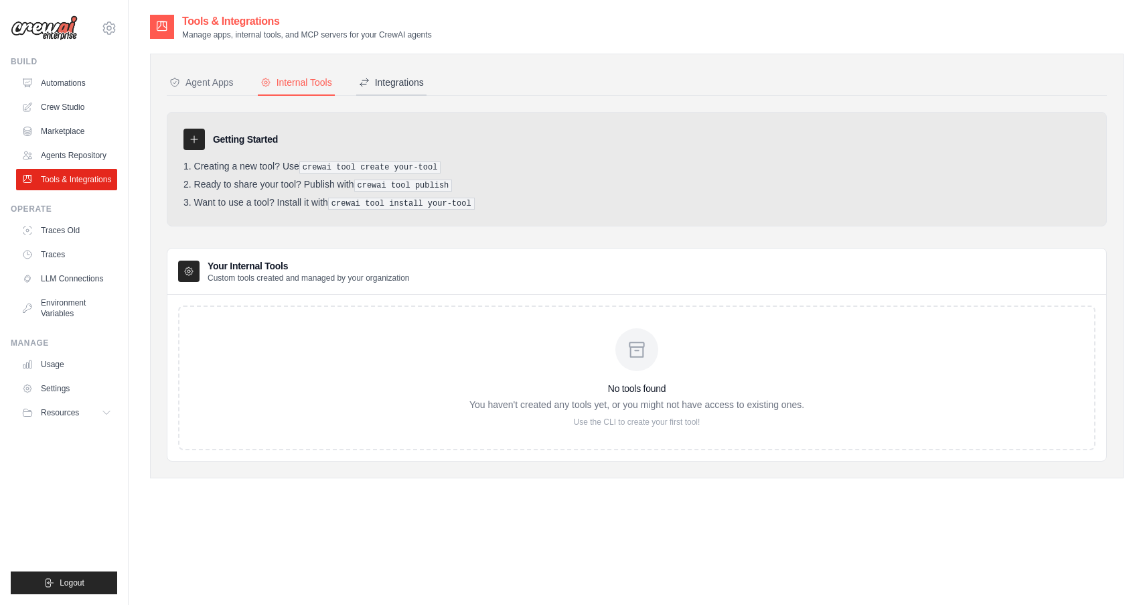
click at [397, 86] on div "Integrations" at bounding box center [391, 82] width 65 height 13
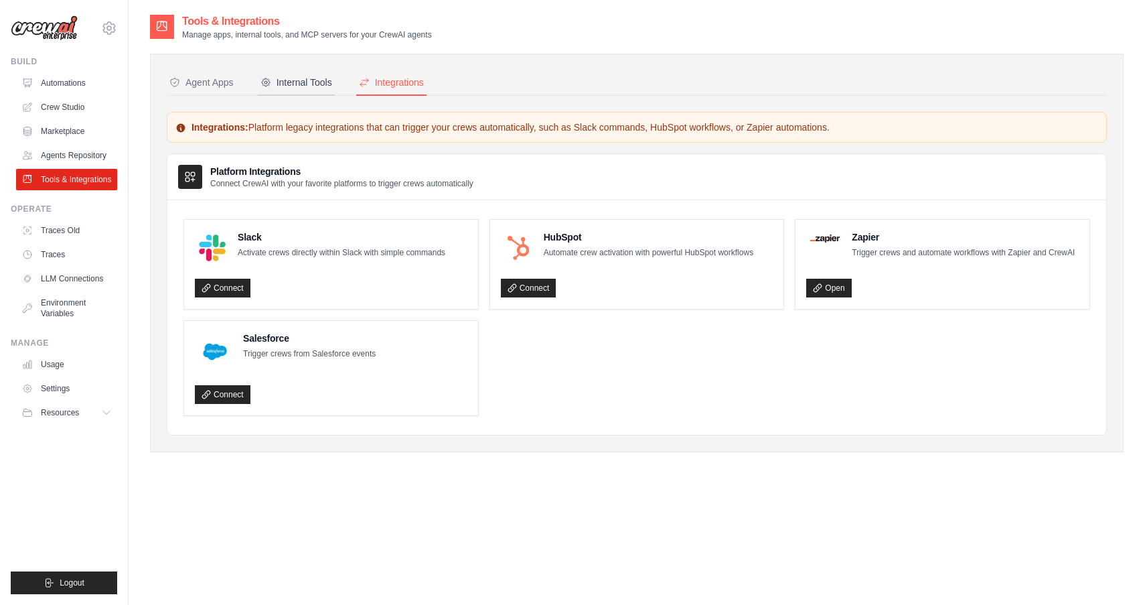
click at [311, 88] on div "Internal Tools" at bounding box center [297, 82] width 72 height 13
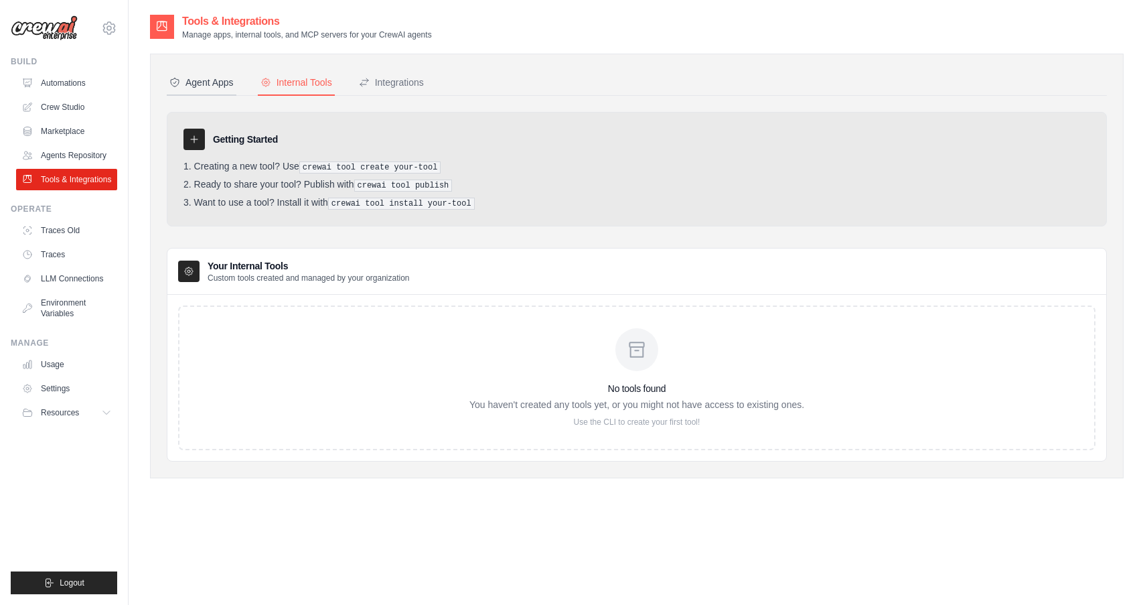
click at [222, 78] on div "Agent Apps" at bounding box center [201, 82] width 64 height 13
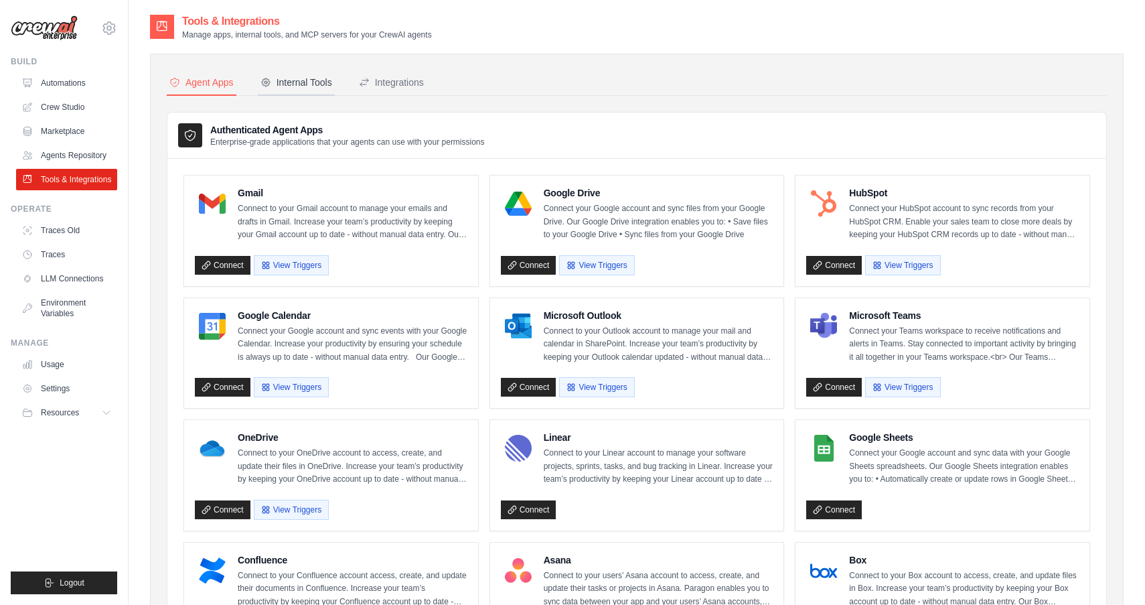
click at [301, 81] on div "Internal Tools" at bounding box center [297, 82] width 72 height 13
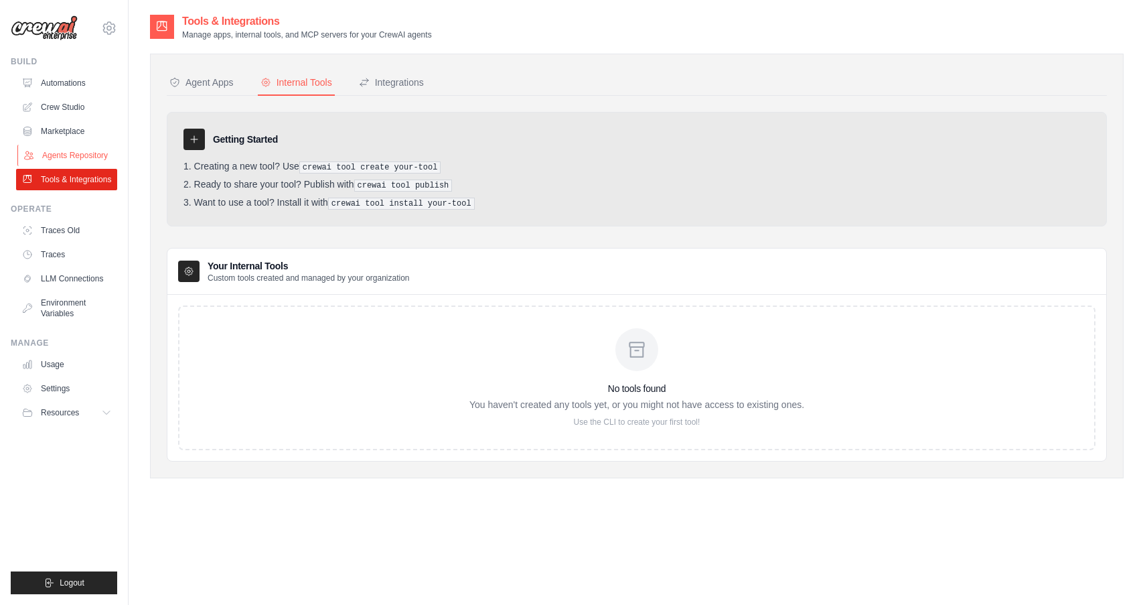
click at [80, 147] on link "Agents Repository" at bounding box center [67, 155] width 101 height 21
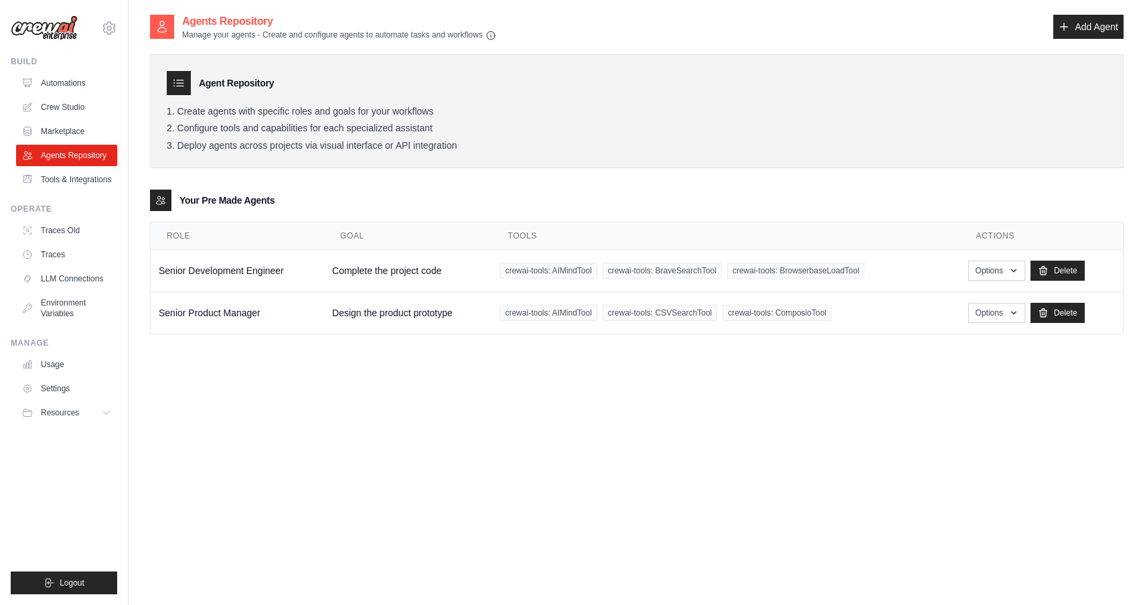
click at [175, 86] on icon at bounding box center [178, 82] width 13 height 13
click at [179, 85] on icon at bounding box center [178, 82] width 13 height 13
